Goal: Task Accomplishment & Management: Manage account settings

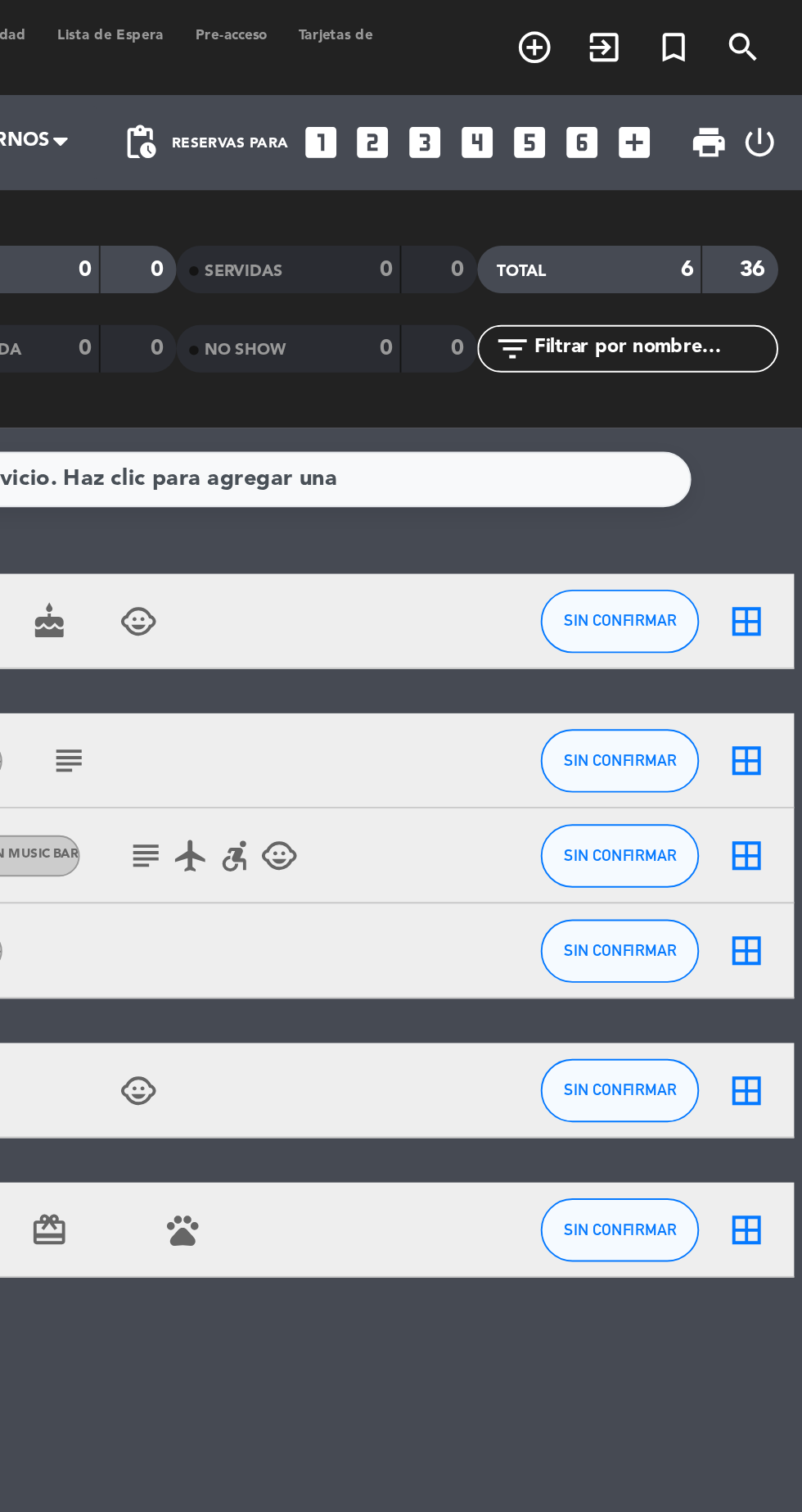
click at [636, 76] on icon "looks_4" at bounding box center [635, 73] width 21 height 21
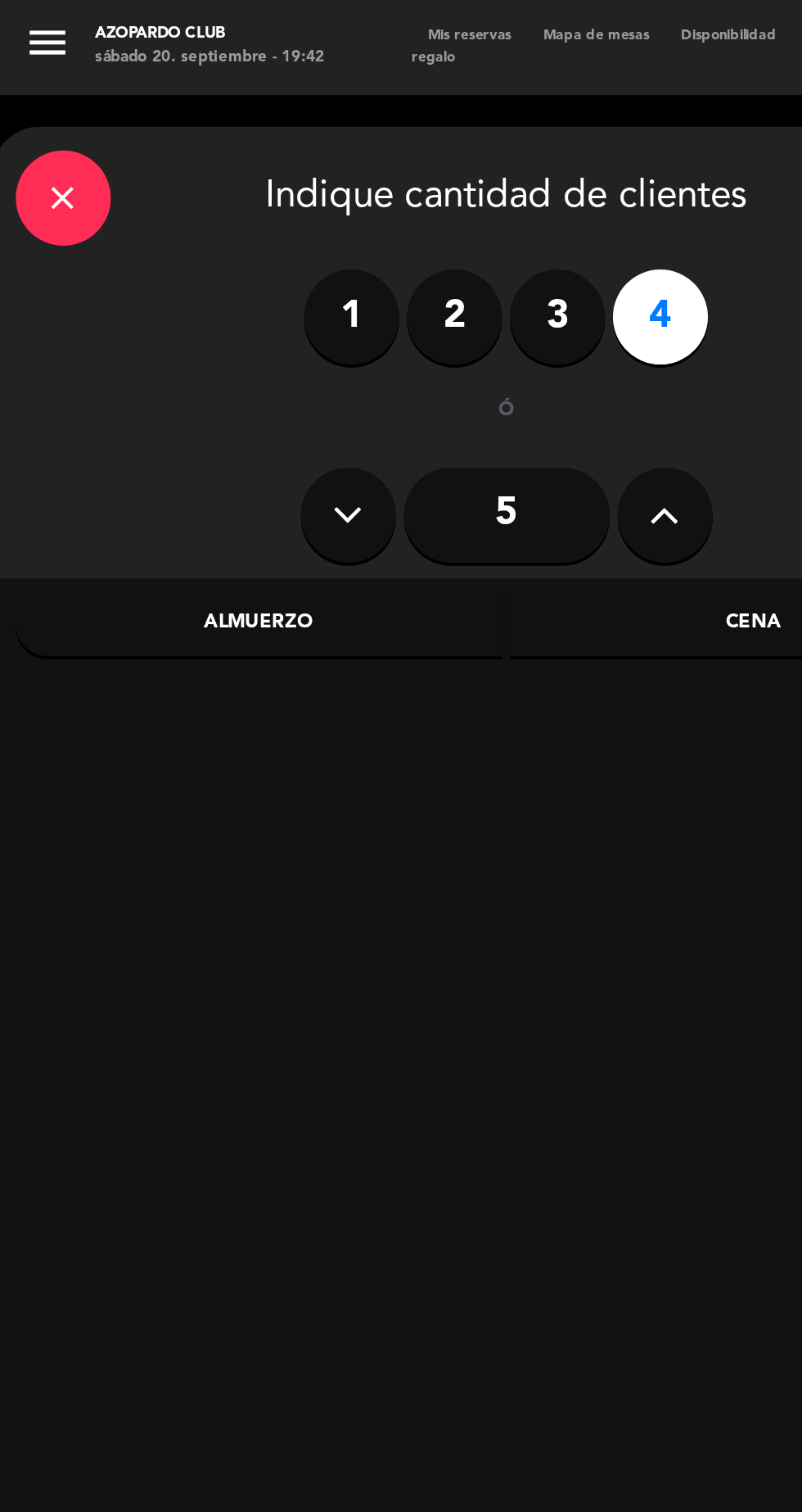
click at [184, 330] on div "Almuerzo" at bounding box center [133, 323] width 252 height 33
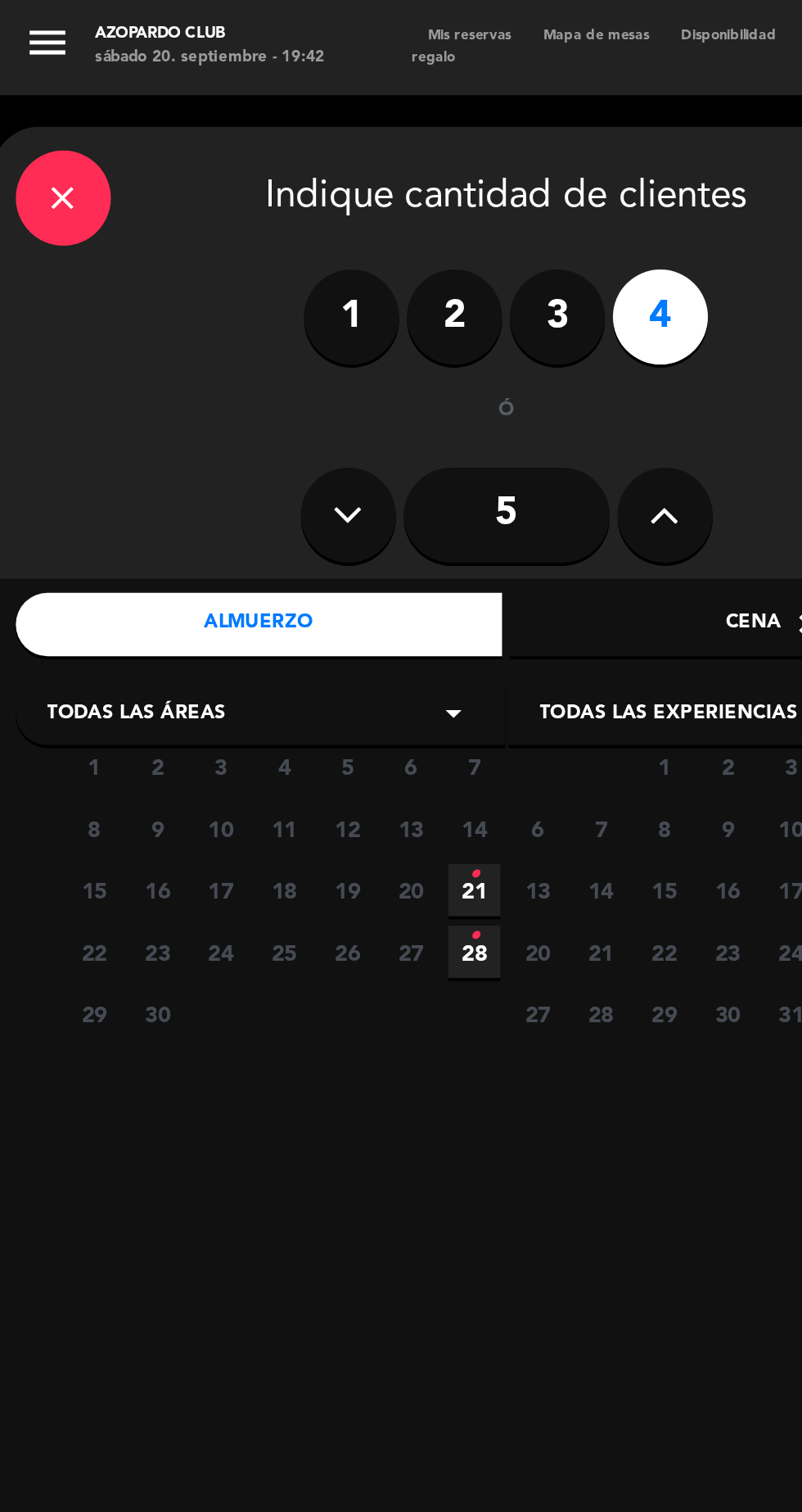
click at [245, 451] on icon "•" at bounding box center [245, 452] width 6 height 26
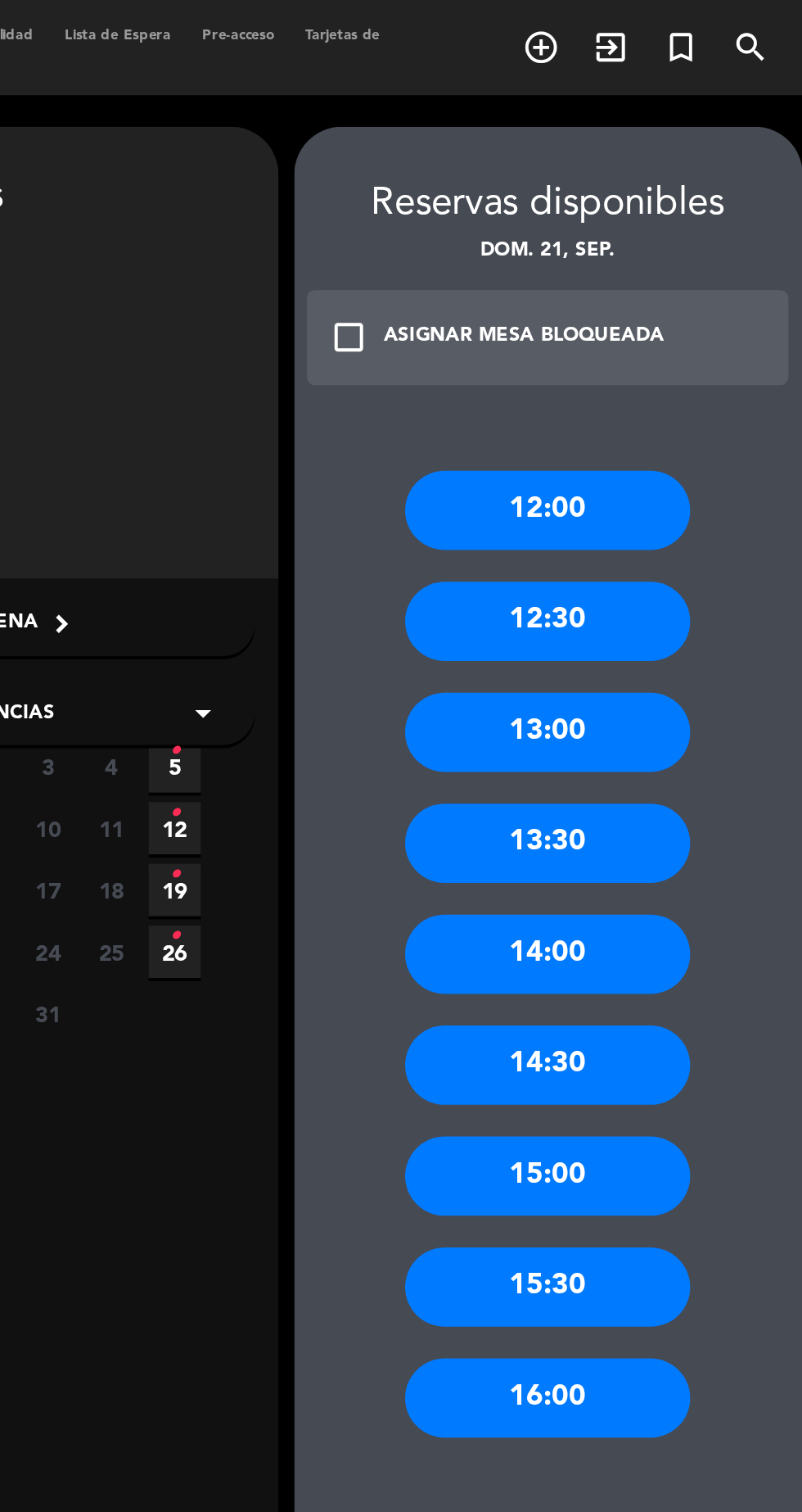
click at [704, 380] on div "13:00" at bounding box center [667, 378] width 147 height 41
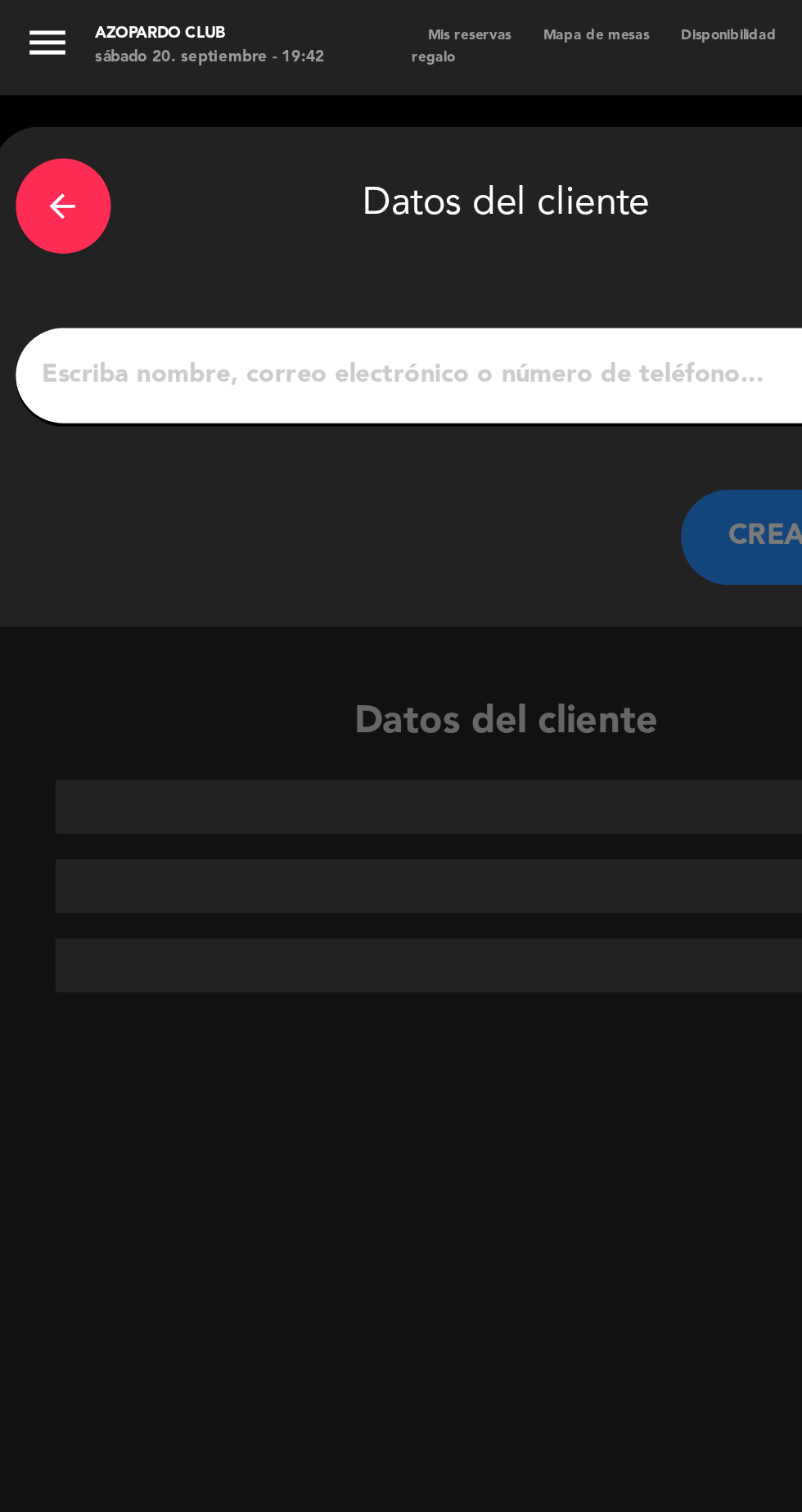
click at [56, 195] on input "1" at bounding box center [262, 194] width 483 height 23
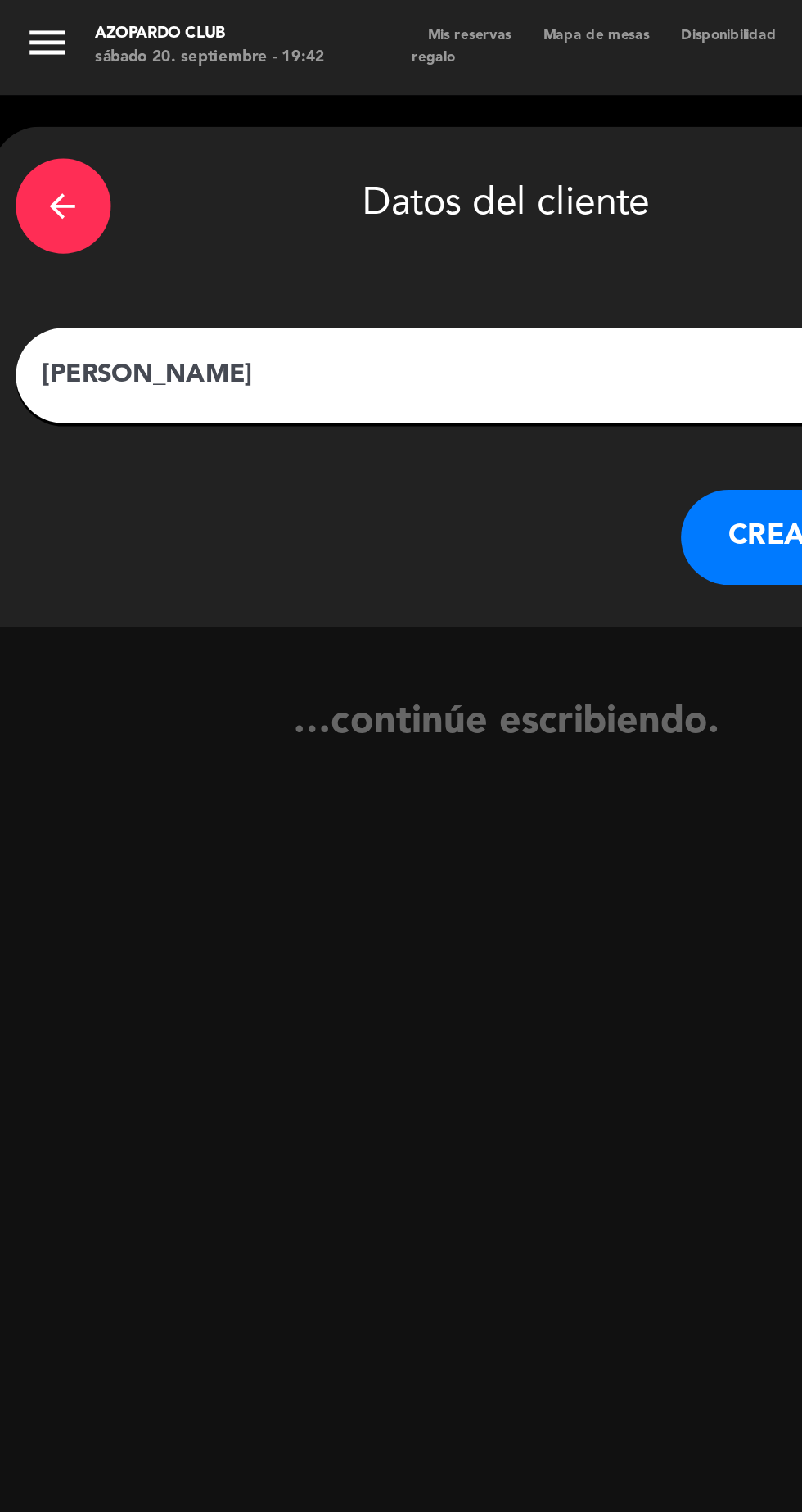
type input "[PERSON_NAME]"
click at [384, 283] on button "CREAR CLIENTE" at bounding box center [434, 277] width 164 height 49
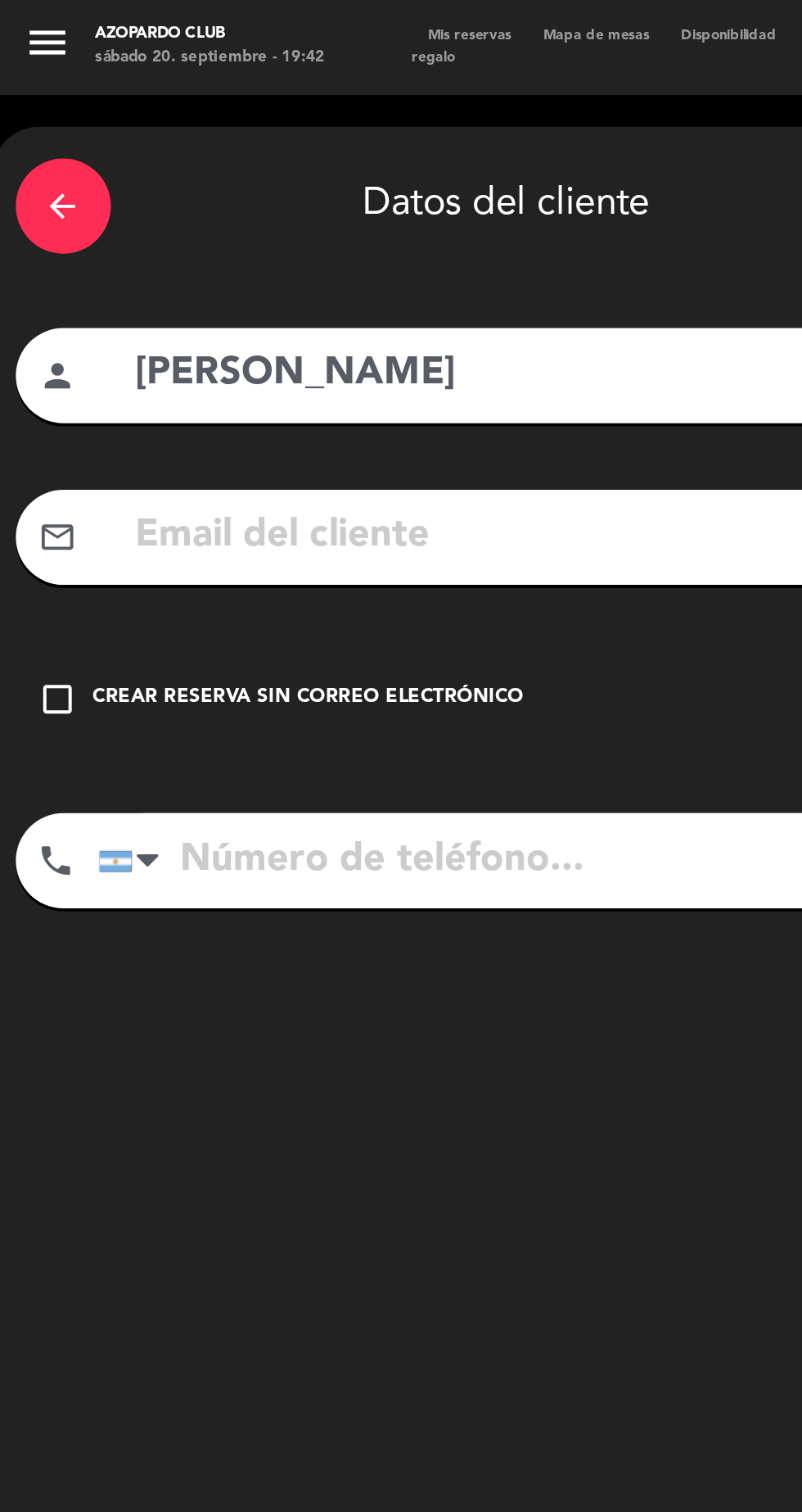
click at [196, 362] on div "Crear reserva sin correo electrónico" at bounding box center [159, 361] width 222 height 17
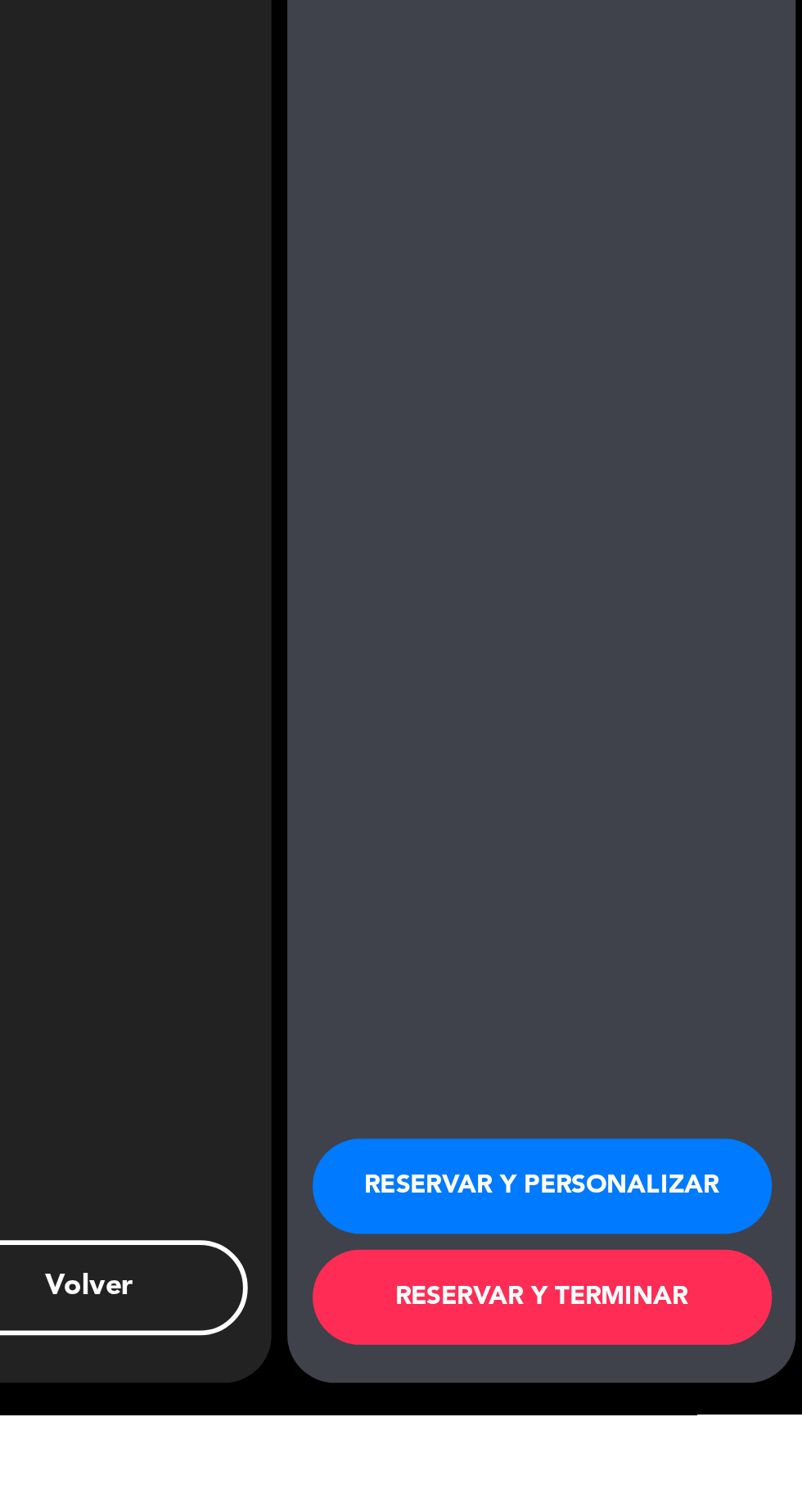
click at [642, 1419] on button "RESERVAR Y PERSONALIZAR" at bounding box center [668, 1393] width 237 height 49
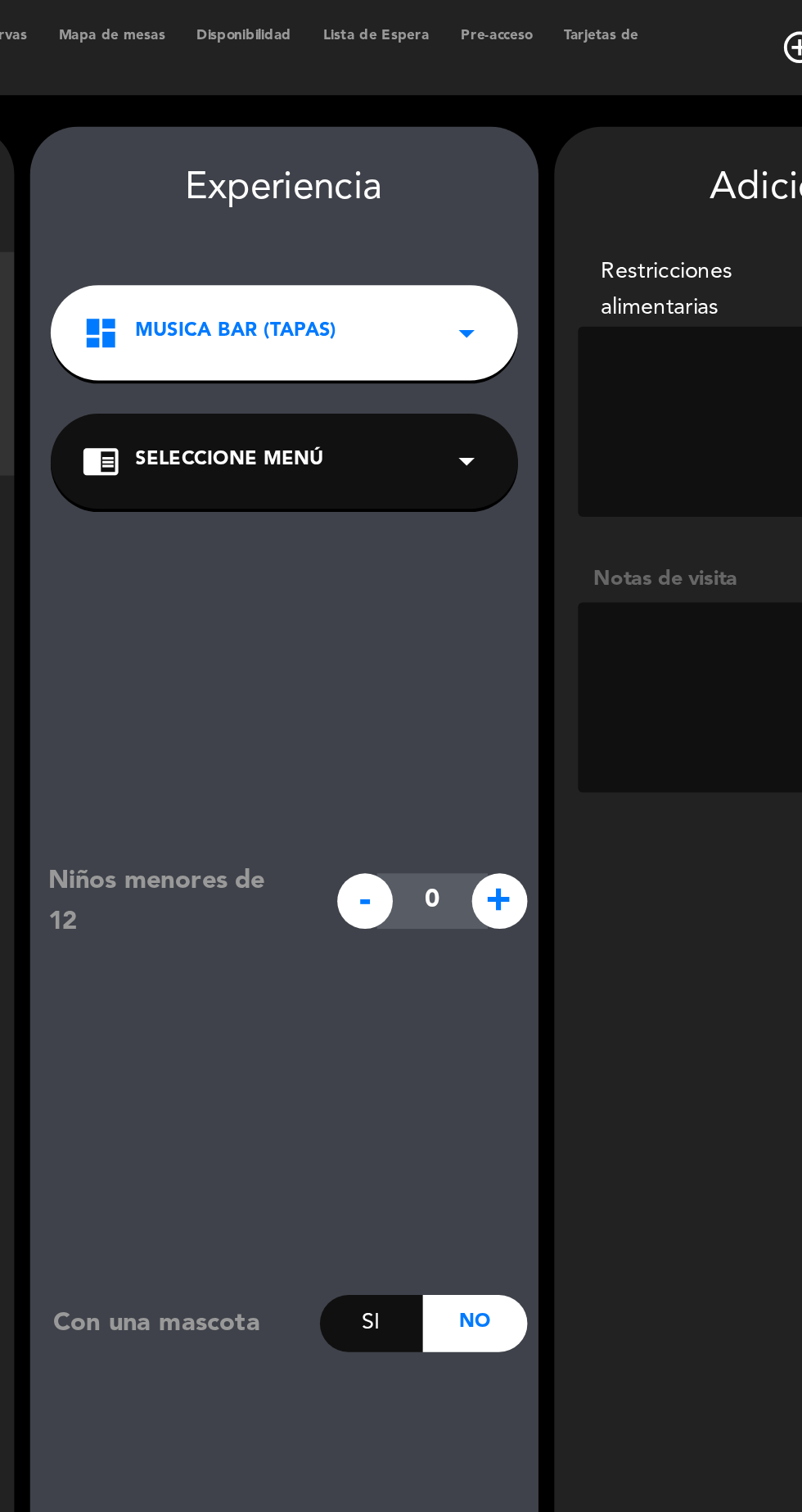
click at [478, 147] on div "dashboard MUSICA BAR (TAPAS) arrow_drop_down" at bounding box center [397, 172] width 241 height 49
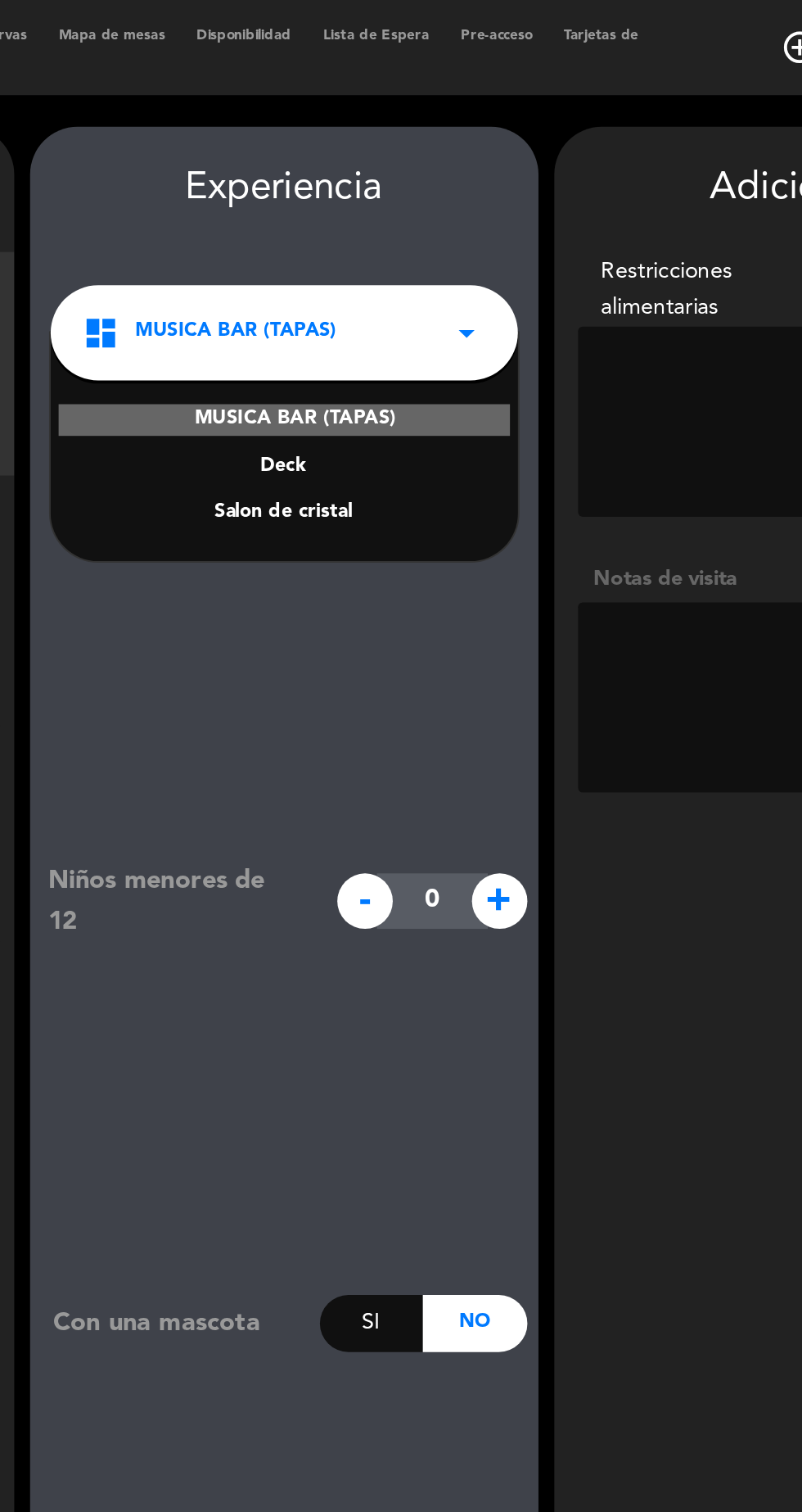
click at [416, 234] on div "Deck" at bounding box center [397, 242] width 208 height 17
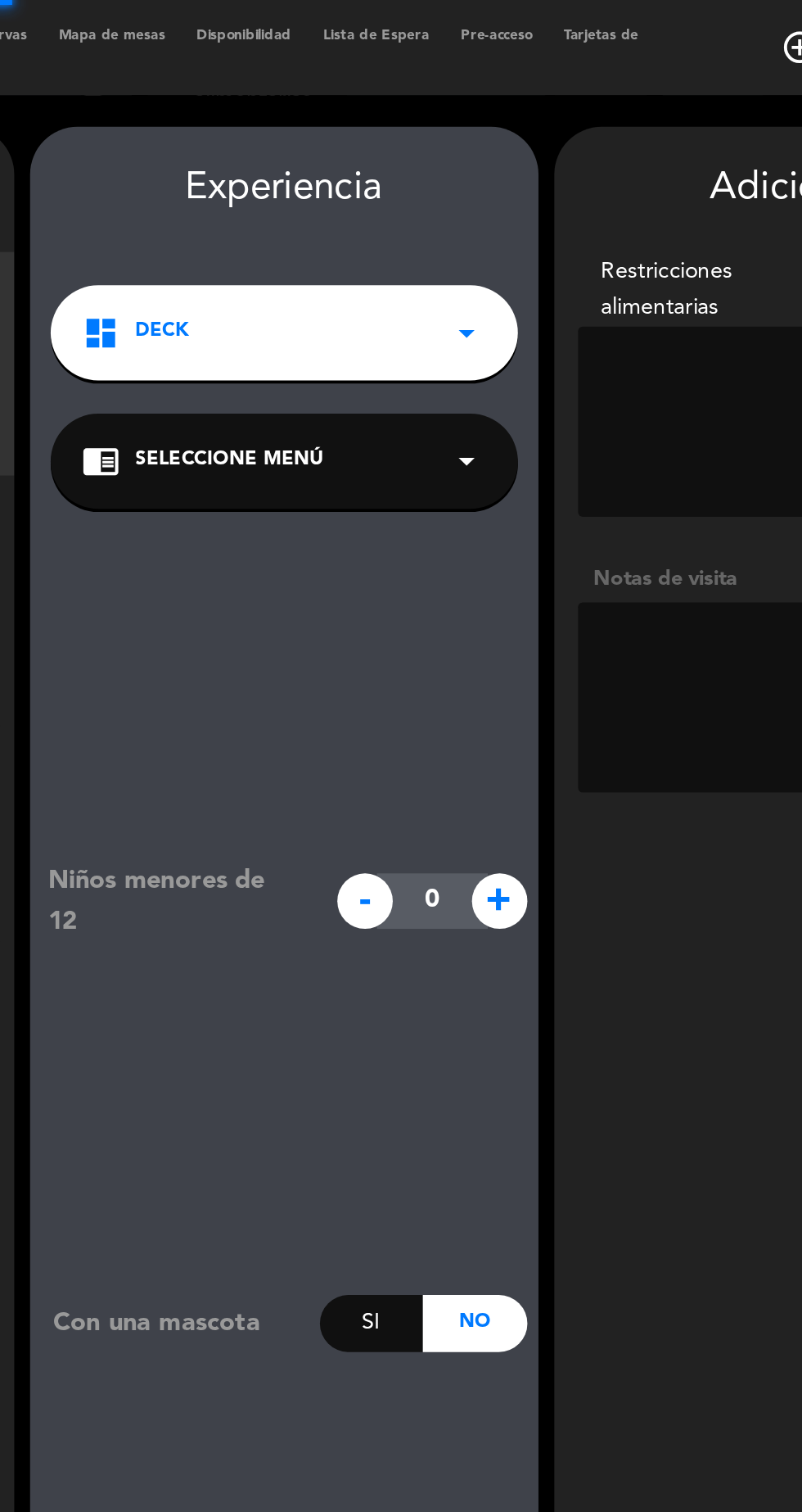
click at [497, 228] on icon "arrow_drop_down" at bounding box center [492, 238] width 20 height 20
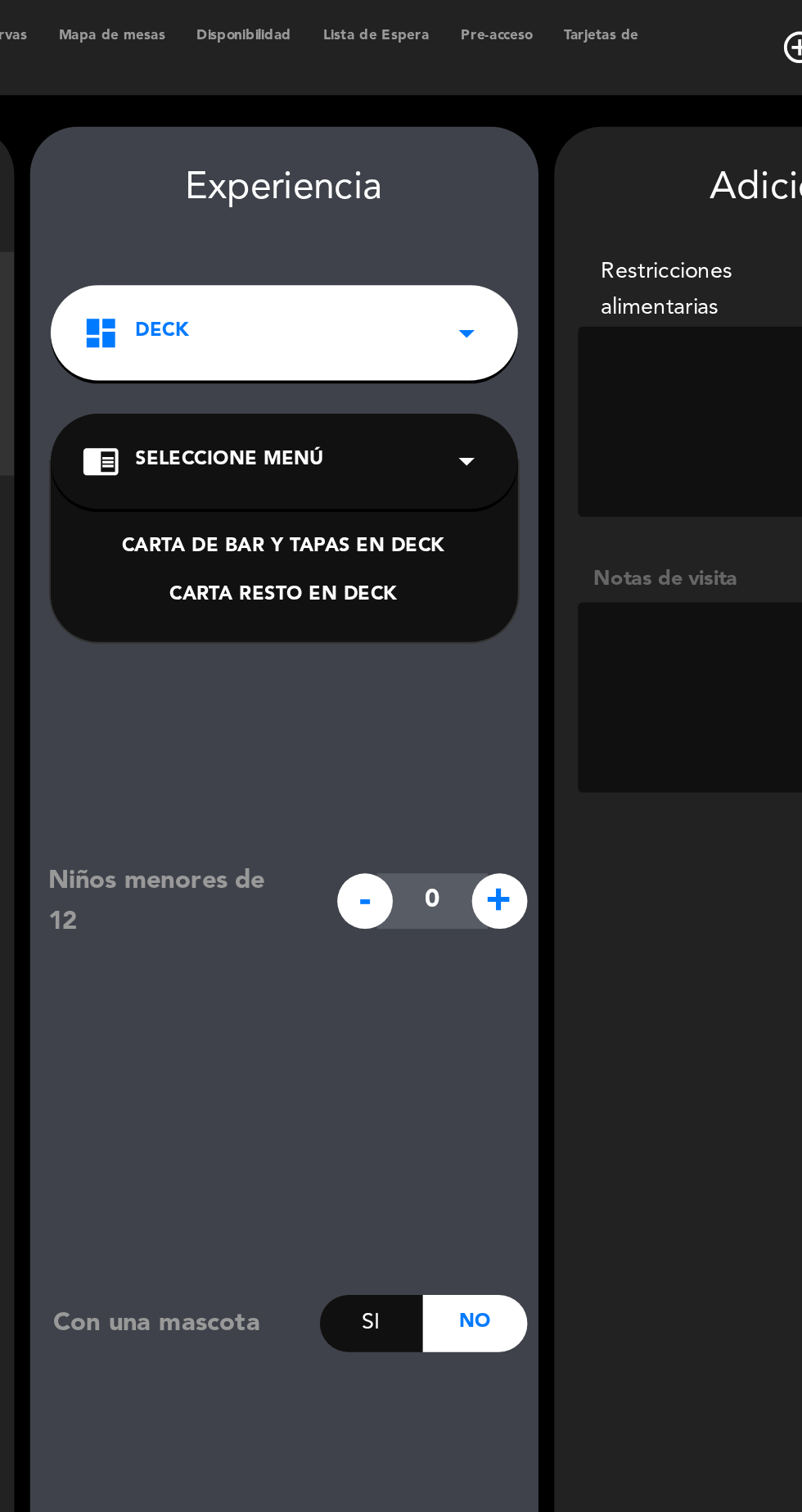
click at [478, 276] on div "CARTA DE BAR Y TAPAS EN DECK" at bounding box center [397, 283] width 208 height 17
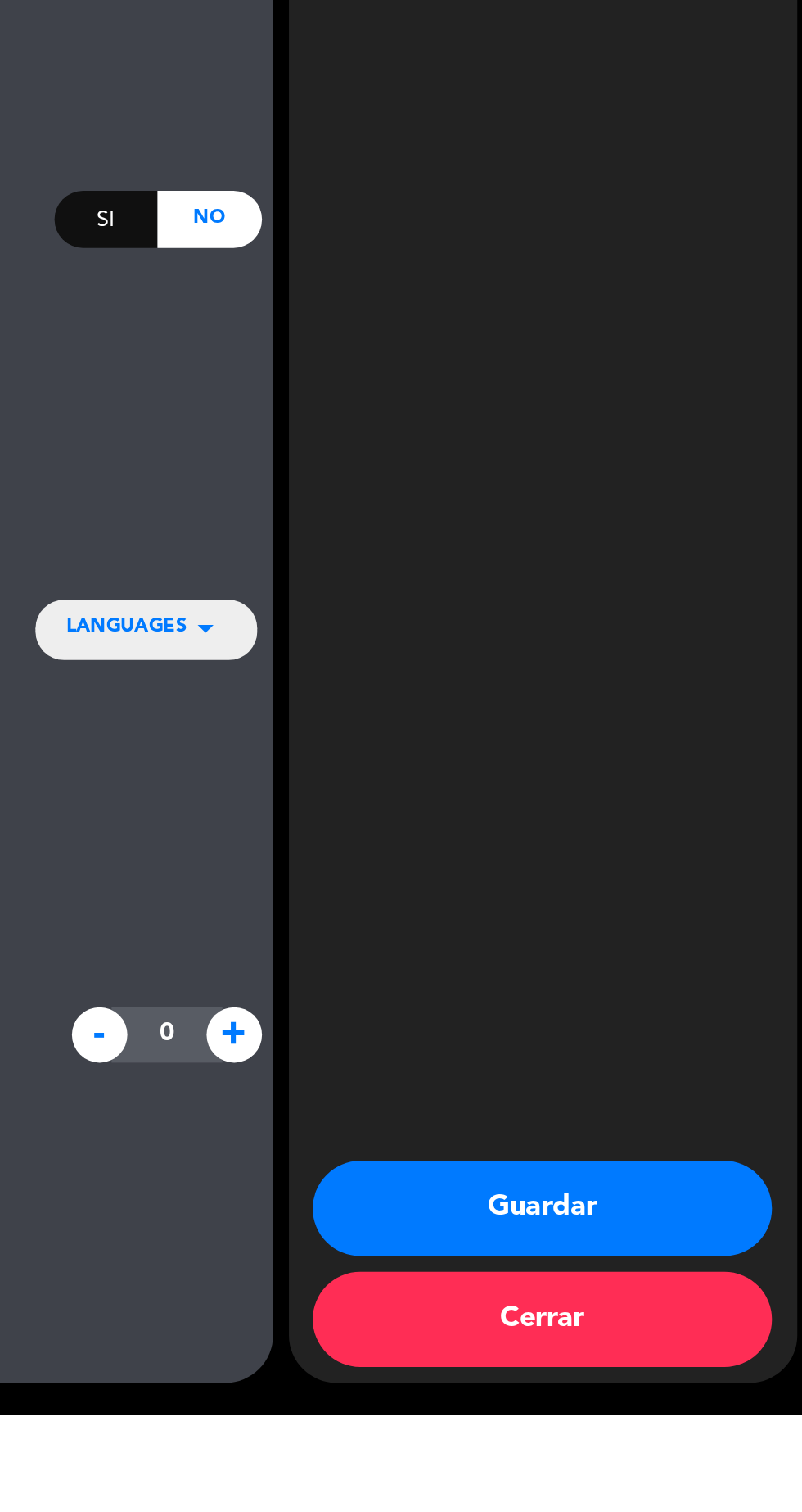
click at [669, 1430] on button "Guardar" at bounding box center [668, 1405] width 237 height 49
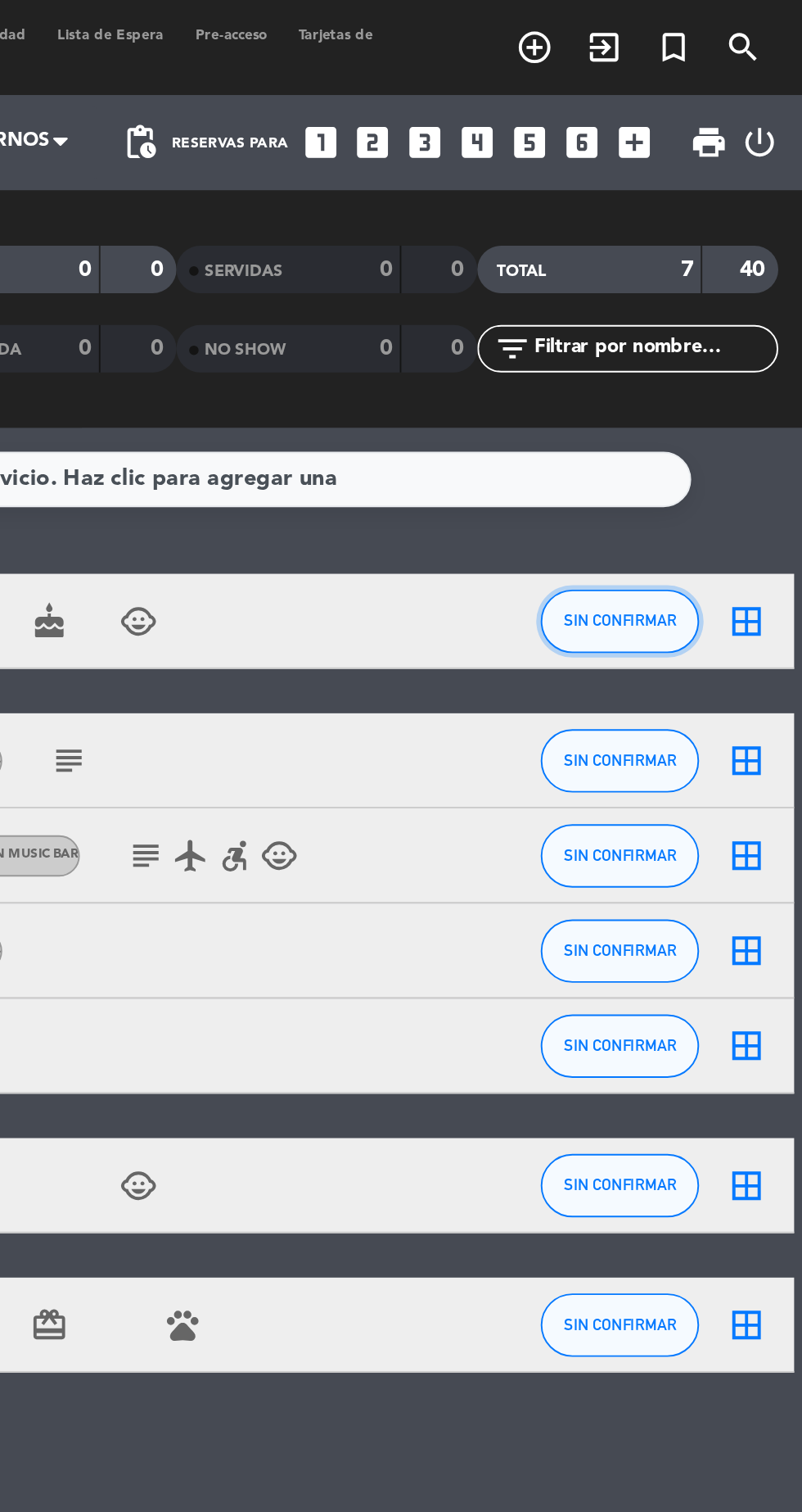
click at [702, 310] on button "SIN CONFIRMAR" at bounding box center [708, 321] width 82 height 33
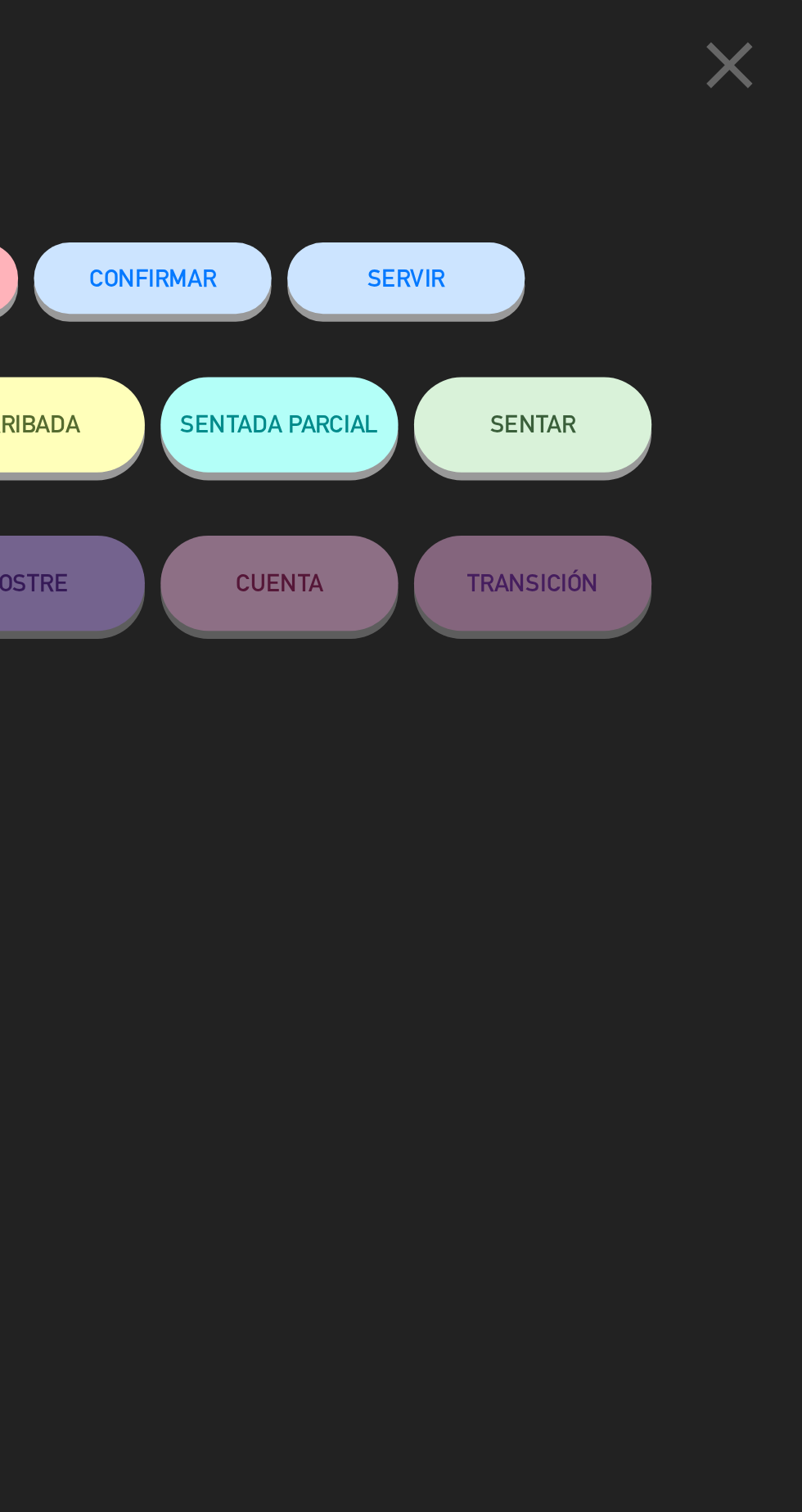
click at [487, 148] on span "CONFIRMAR" at bounding box center [466, 144] width 65 height 14
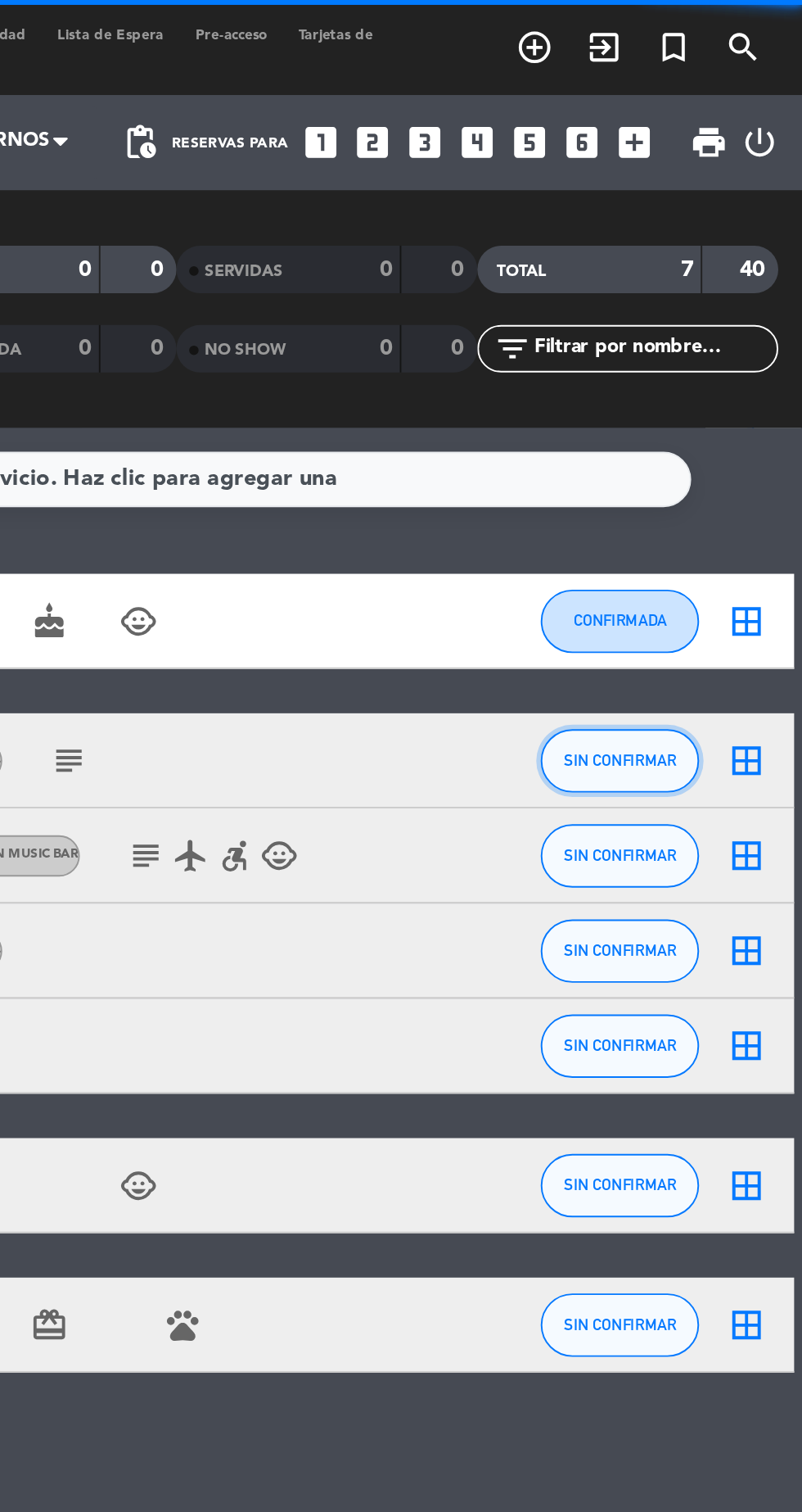
click at [712, 393] on span "SIN CONFIRMAR" at bounding box center [709, 392] width 58 height 9
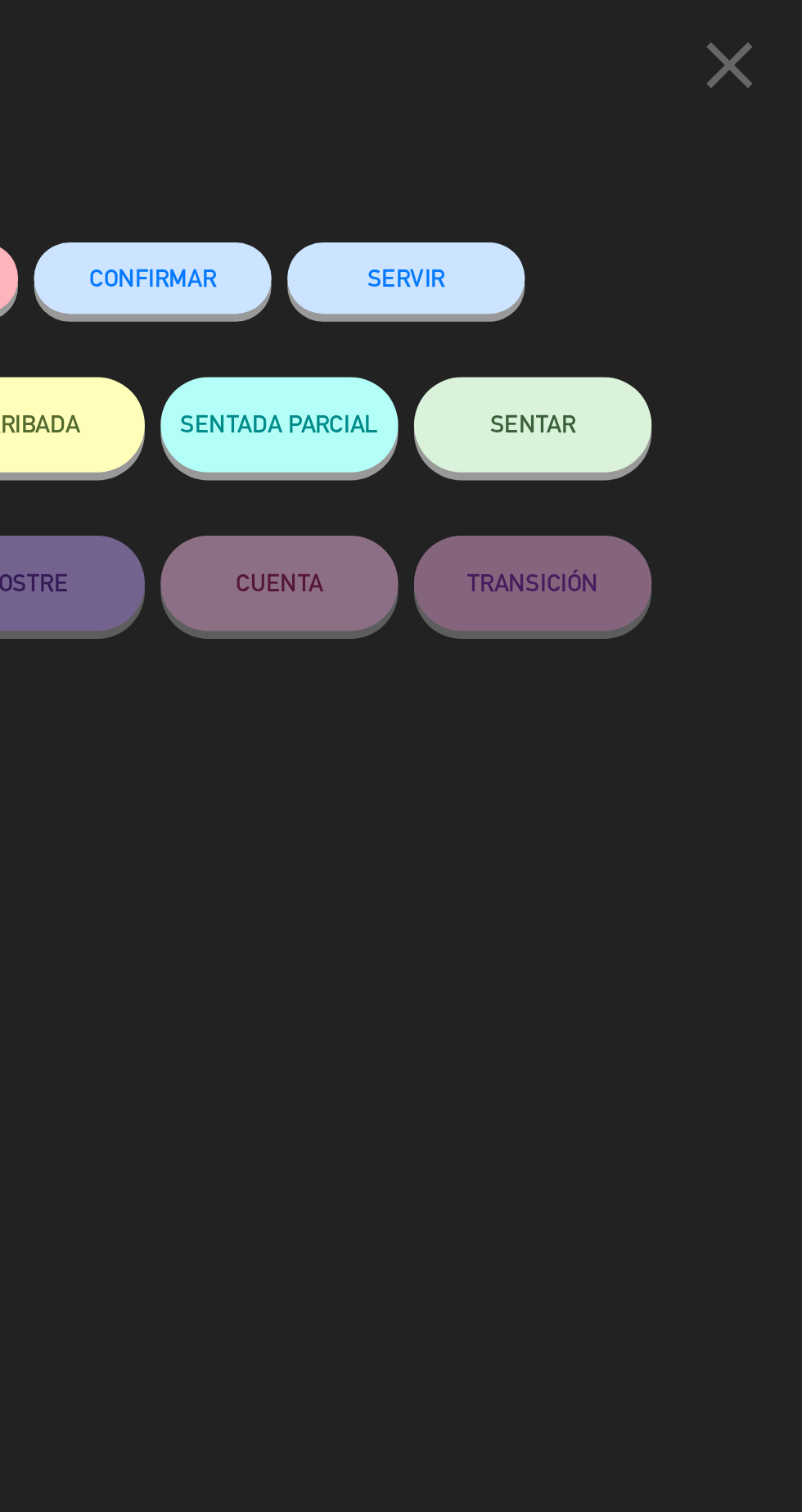
click at [484, 144] on span "CONFIRMAR" at bounding box center [466, 144] width 65 height 14
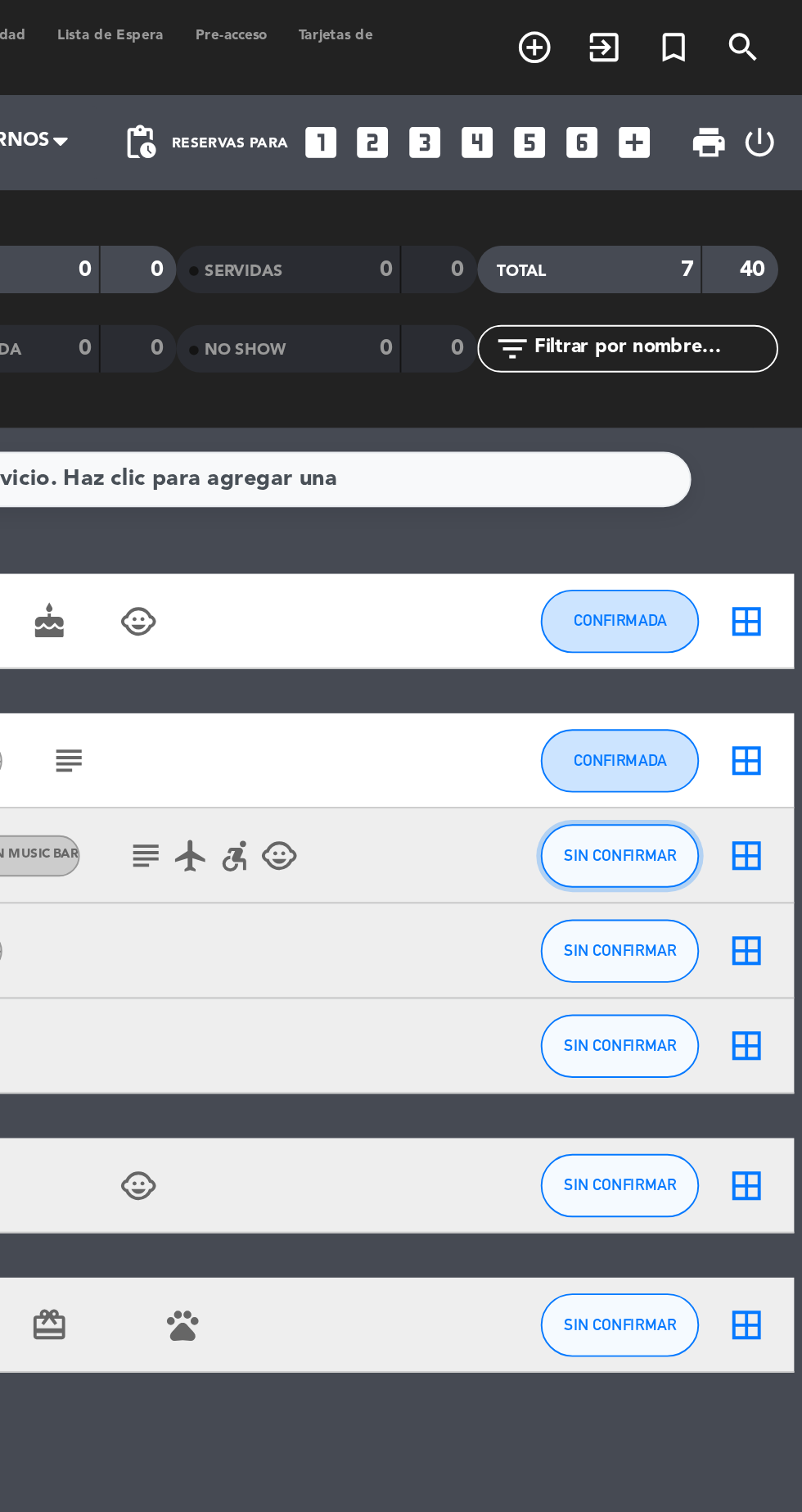
click at [731, 438] on span "SIN CONFIRMAR" at bounding box center [709, 442] width 58 height 9
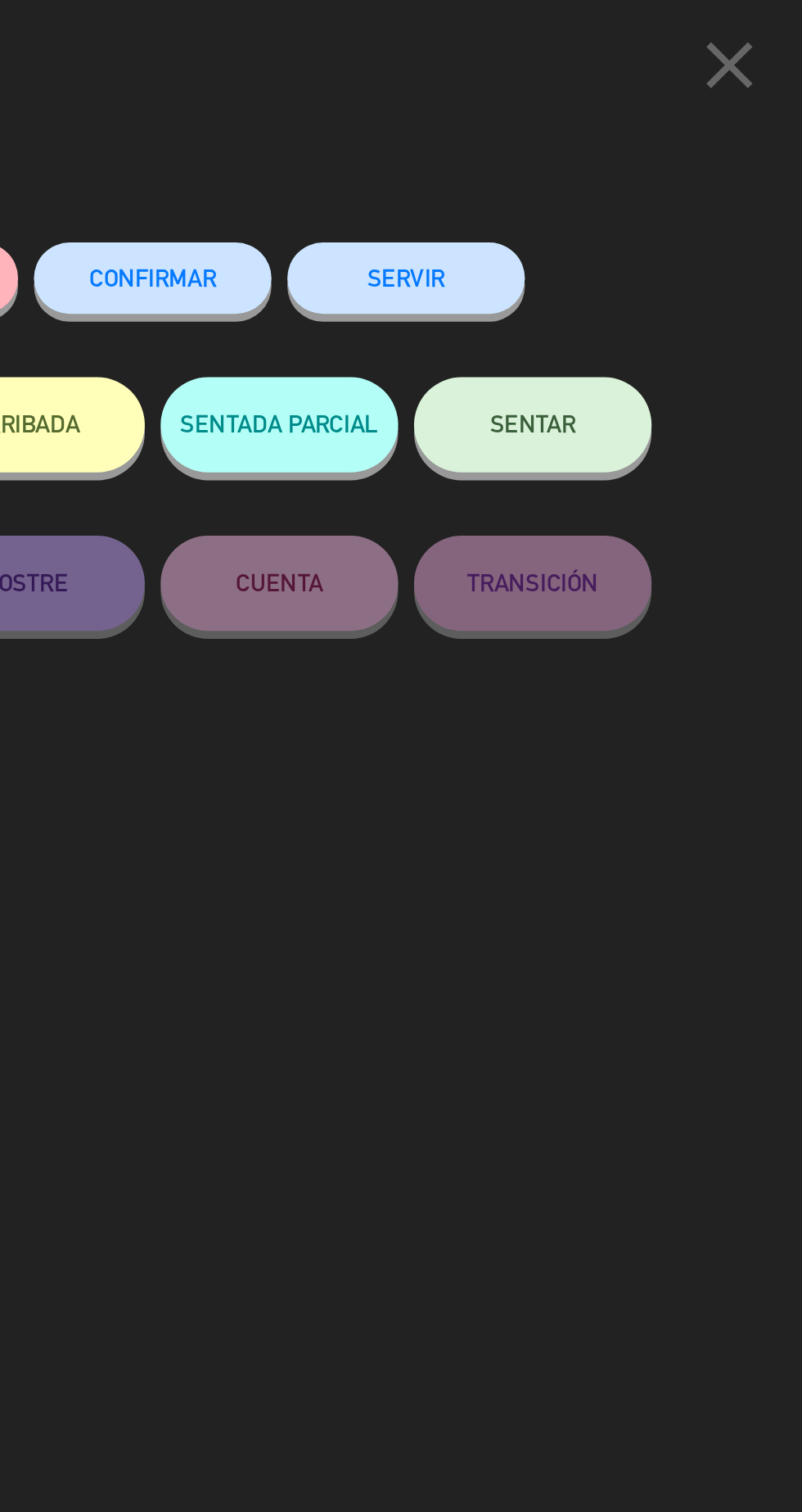
click at [472, 156] on button "CONFIRMAR" at bounding box center [466, 144] width 123 height 37
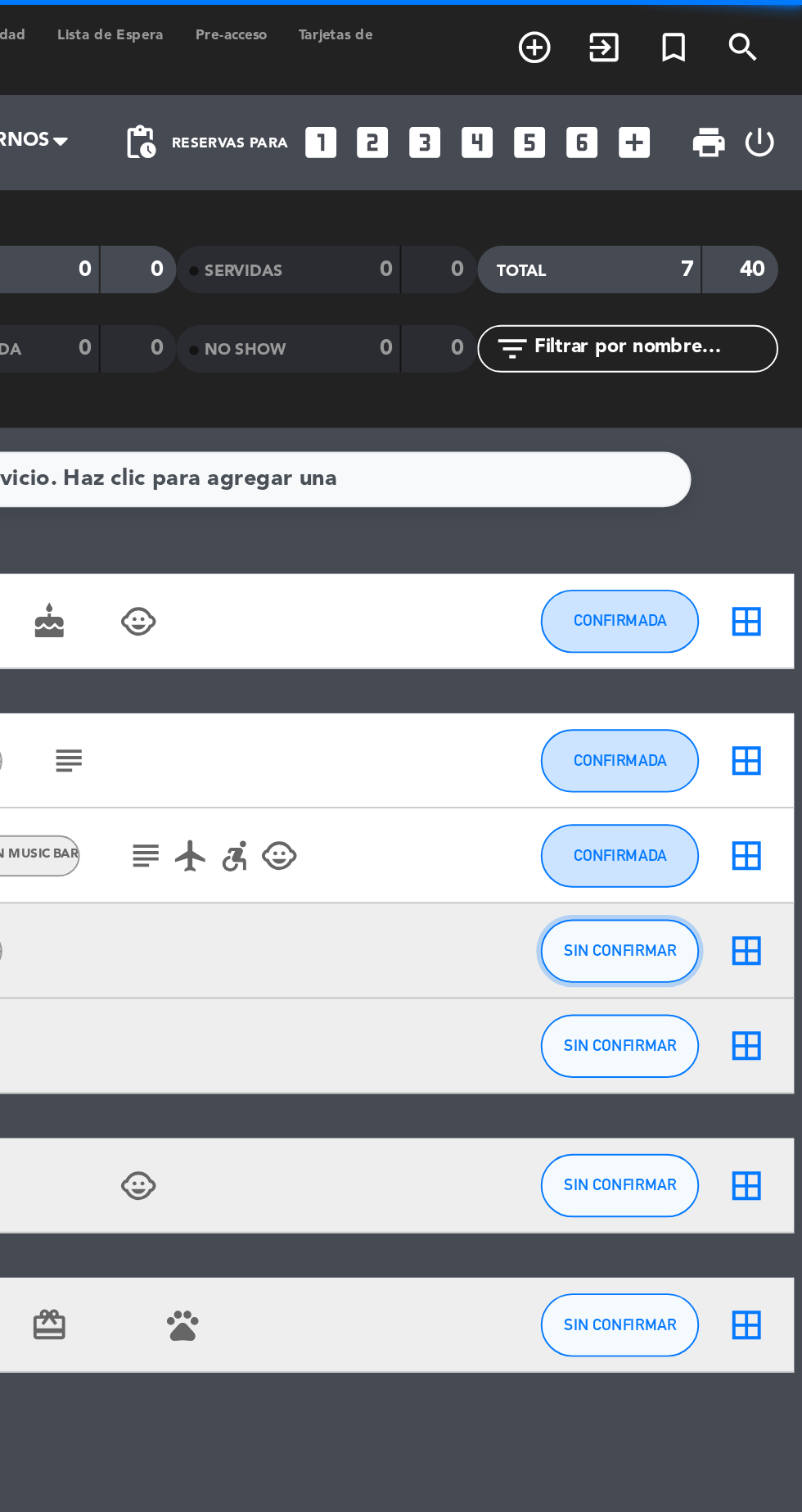
click at [718, 483] on button "SIN CONFIRMAR" at bounding box center [708, 492] width 82 height 33
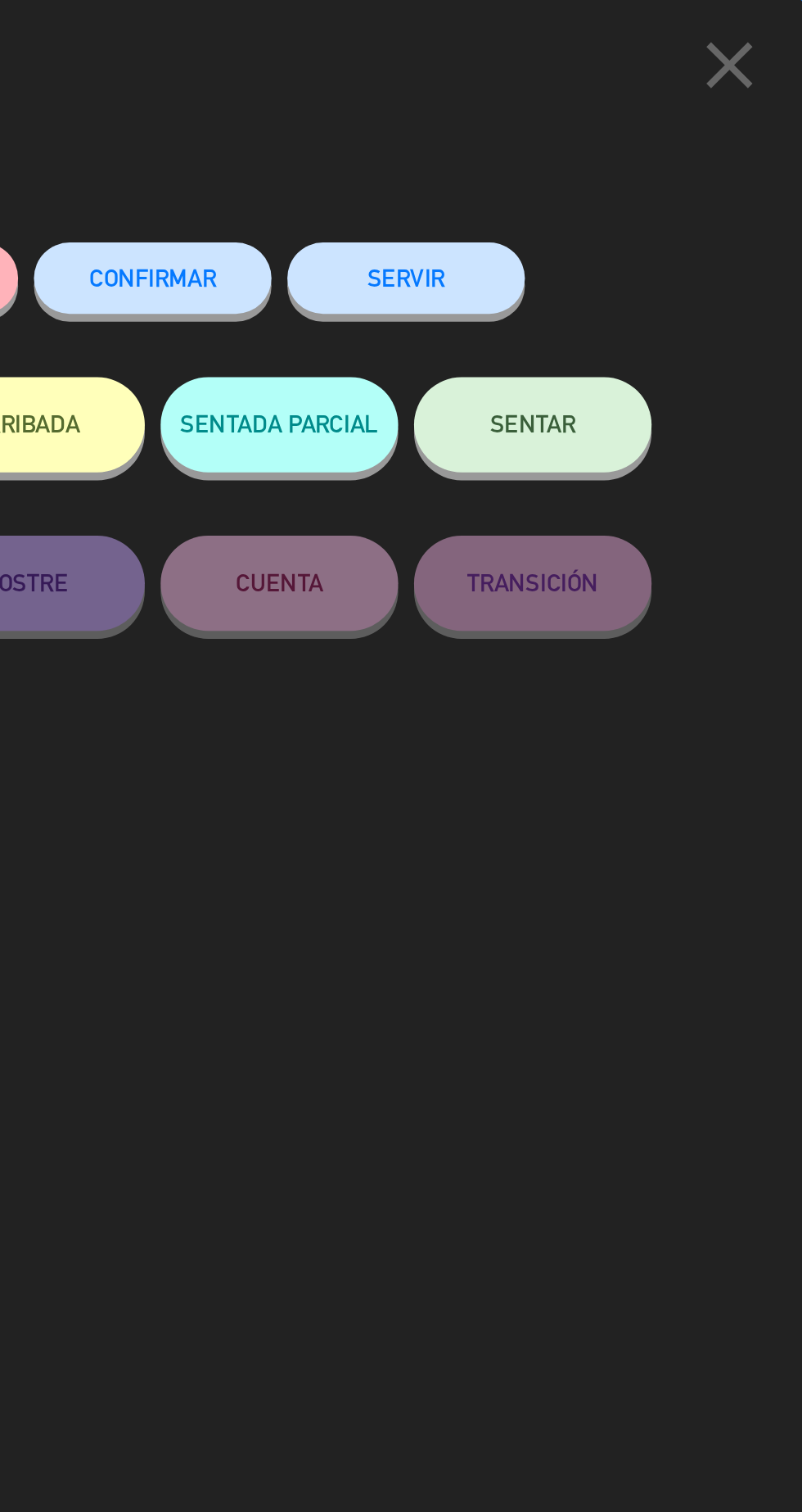
click at [453, 142] on span "CONFIRMAR" at bounding box center [466, 144] width 65 height 14
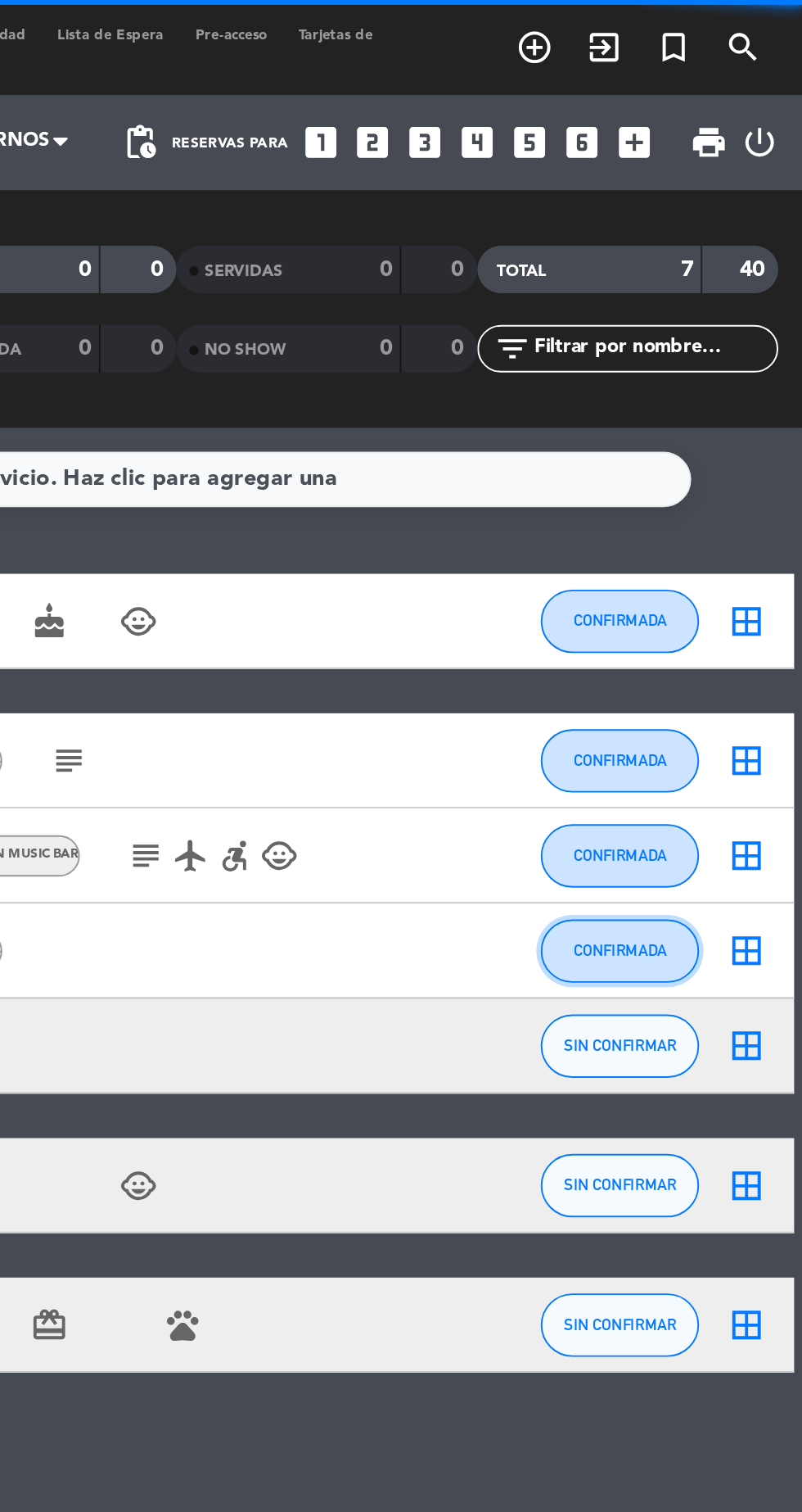
click at [700, 492] on span "CONFIRMADA" at bounding box center [708, 491] width 48 height 9
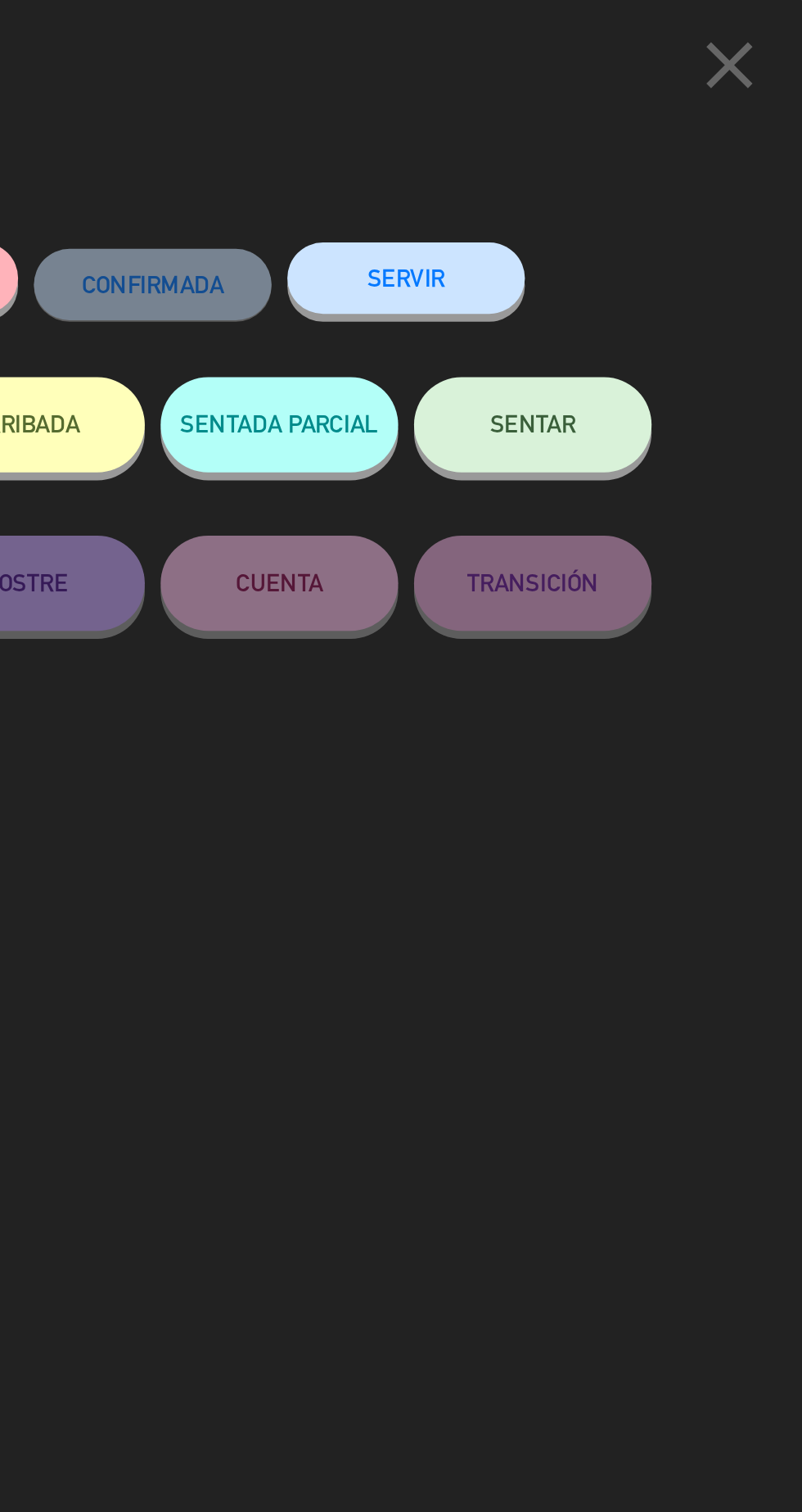
click at [728, 584] on div "Cancelar NO-SHOW CONFIRMADA SERVIR DEMORADA ARRIBADA PARCIAL ARRIBADA SENTADA P…" at bounding box center [401, 813] width 669 height 1398
click at [761, 43] on icon "close" at bounding box center [765, 33] width 41 height 41
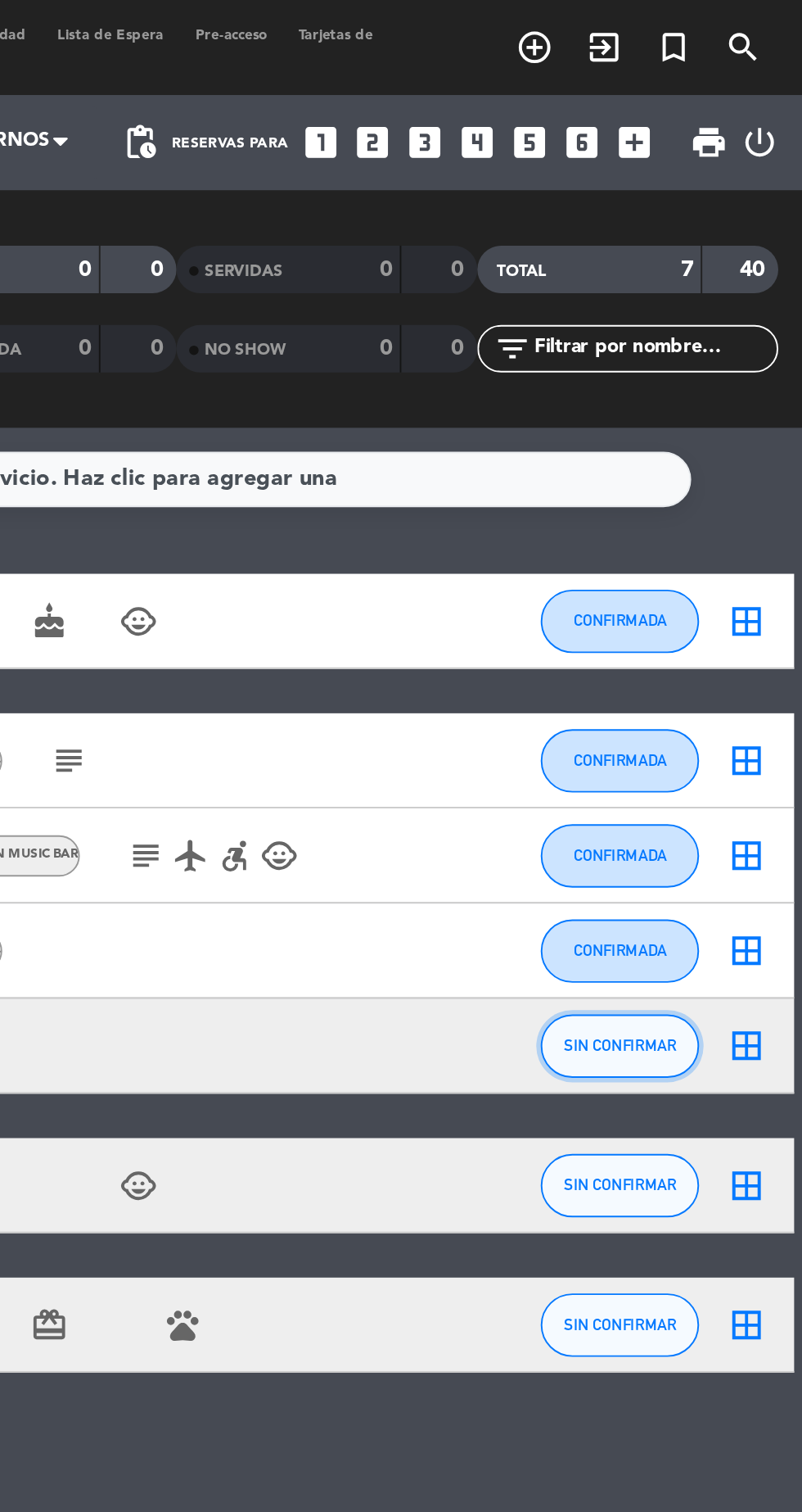
click at [705, 542] on span "SIN CONFIRMAR" at bounding box center [709, 540] width 58 height 9
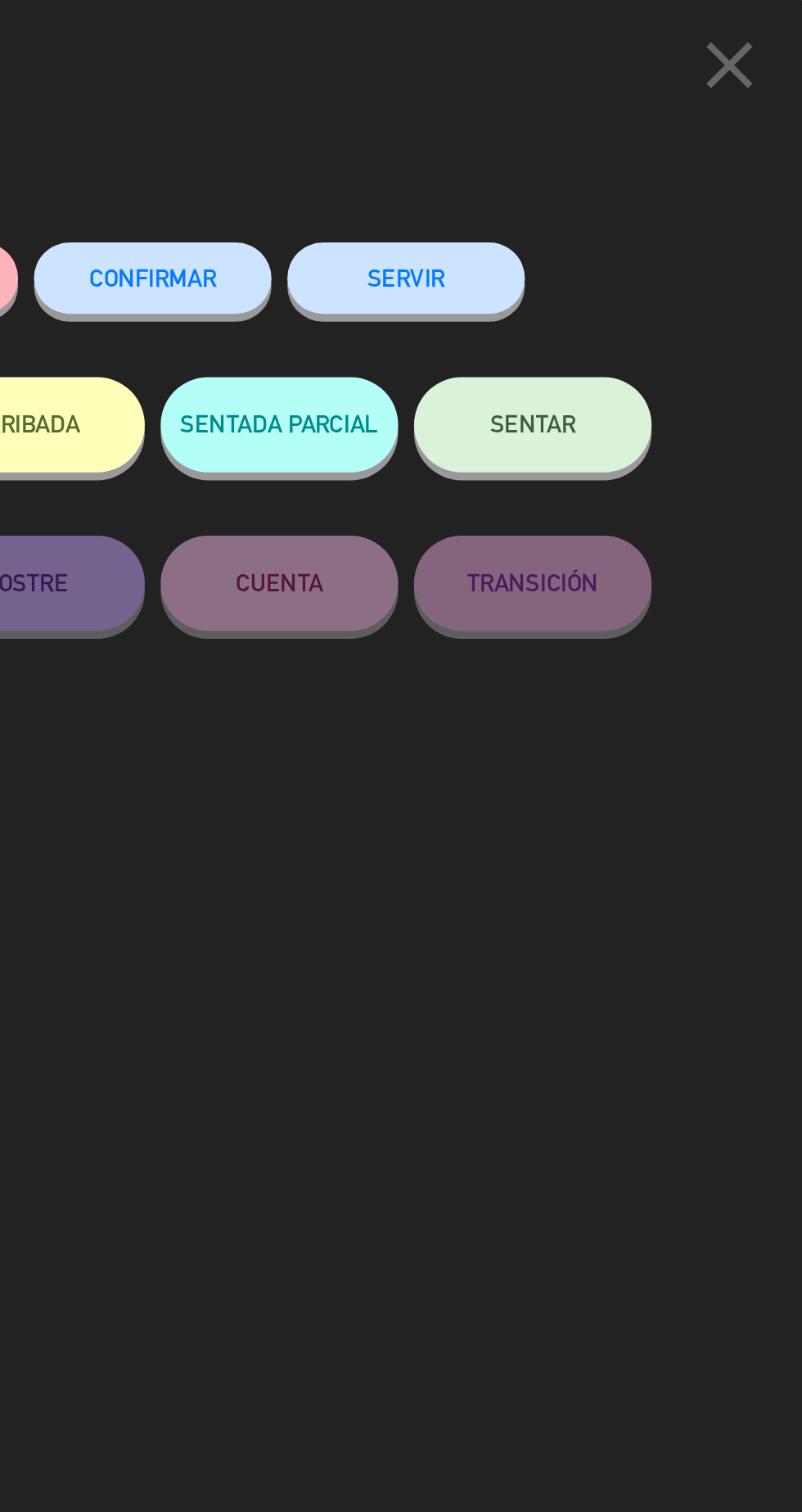
click at [466, 146] on span "CONFIRMAR" at bounding box center [466, 144] width 65 height 14
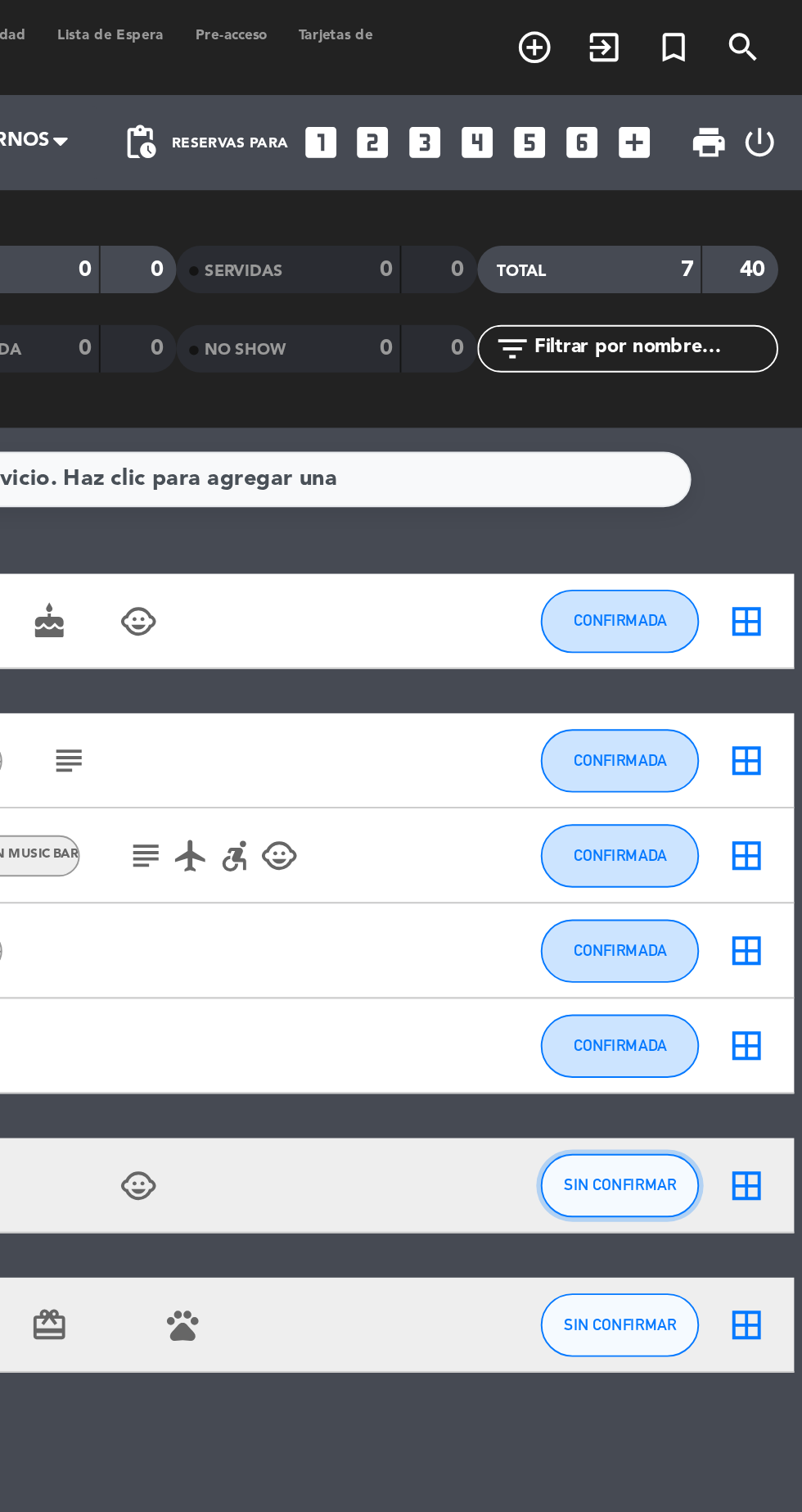
click at [709, 618] on button "SIN CONFIRMAR" at bounding box center [708, 613] width 82 height 33
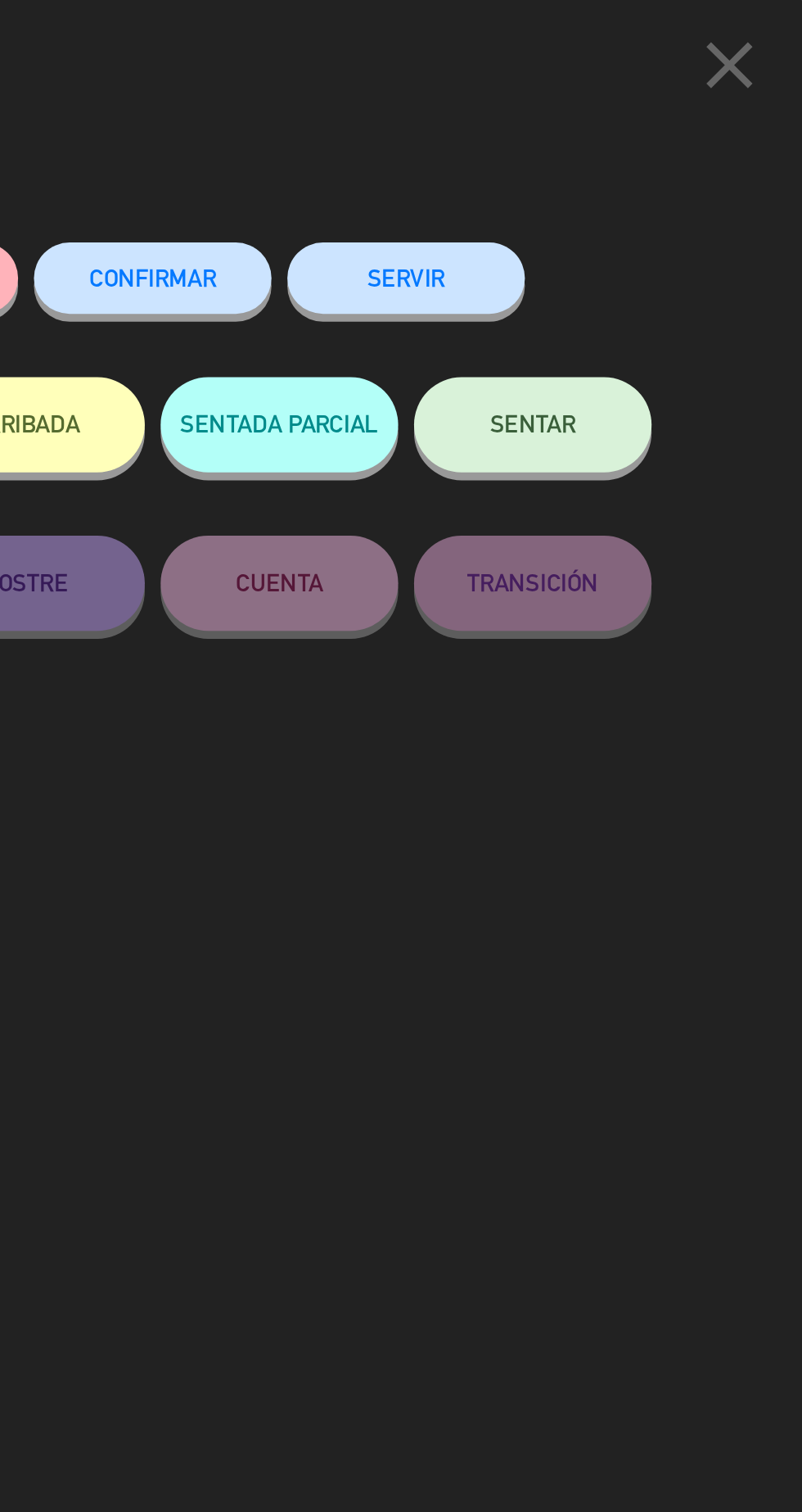
click at [466, 151] on span "CONFIRMAR" at bounding box center [466, 144] width 65 height 14
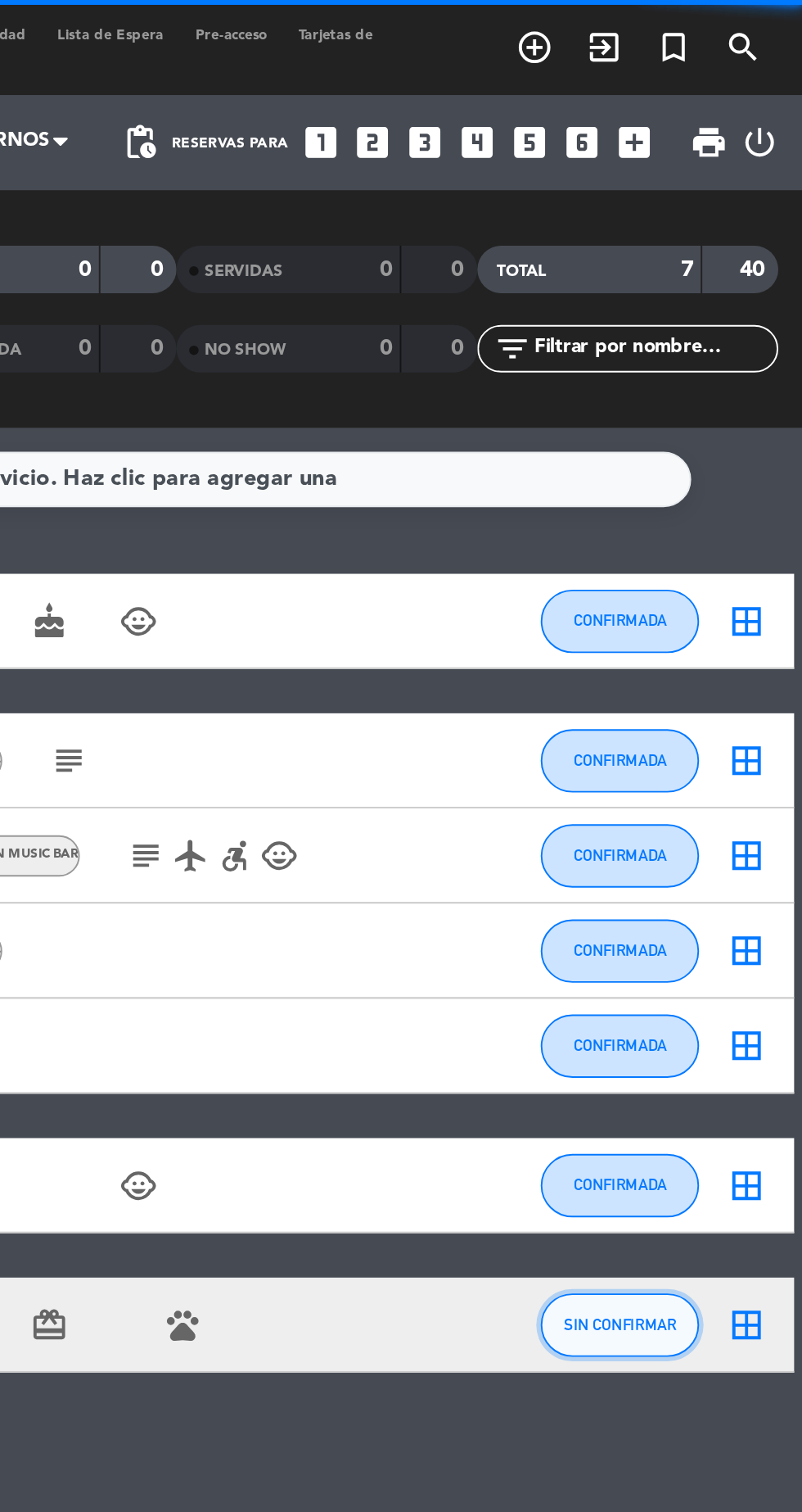
click at [717, 695] on button "SIN CONFIRMAR" at bounding box center [708, 684] width 82 height 33
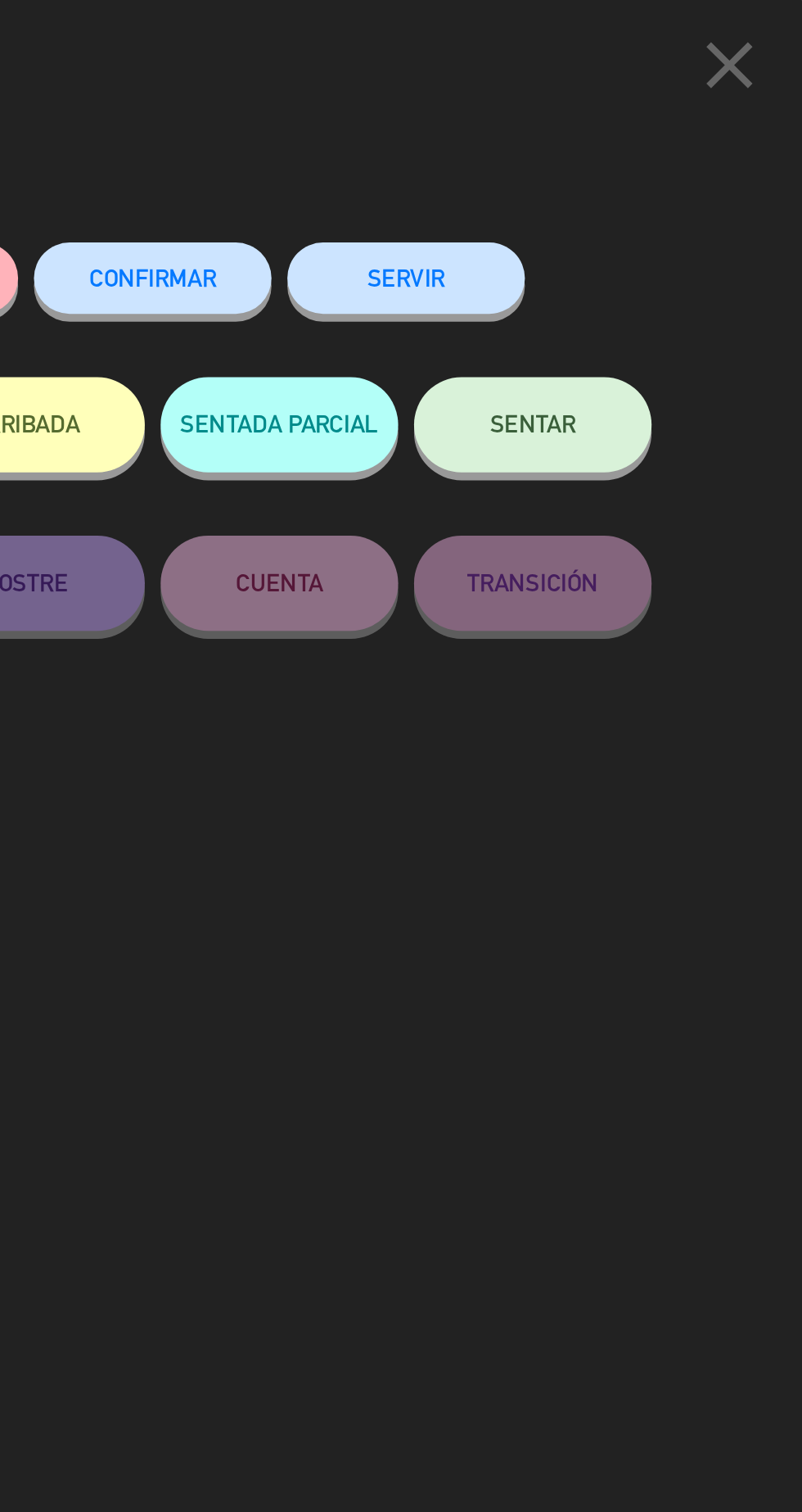
click at [478, 150] on span "CONFIRMAR" at bounding box center [466, 144] width 65 height 14
